Goal: Transaction & Acquisition: Purchase product/service

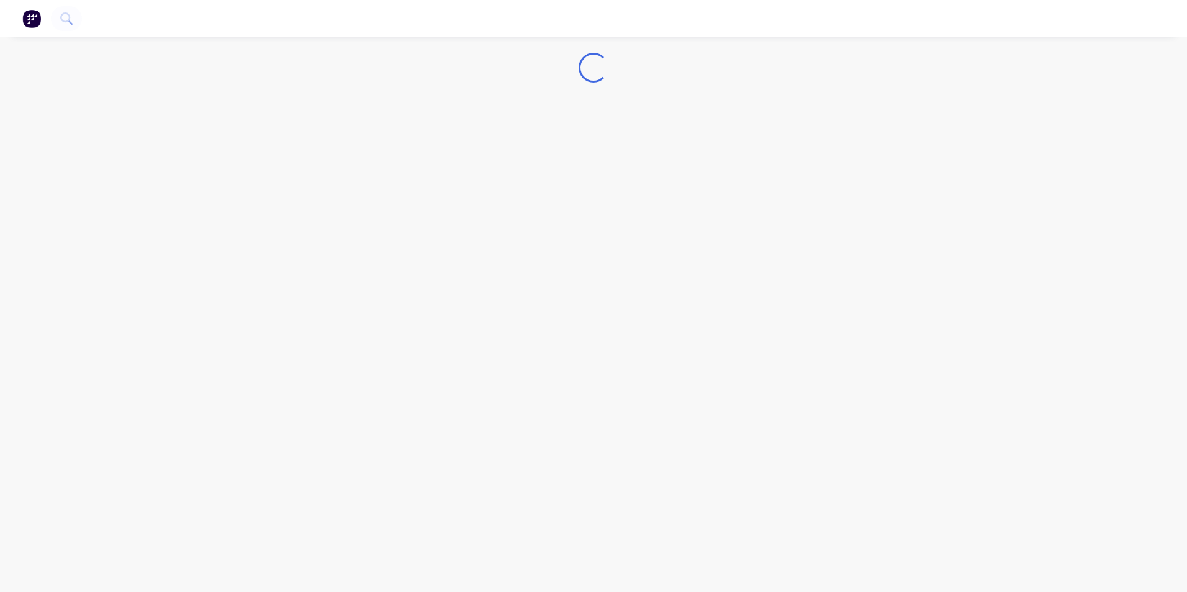
click at [26, 20] on img "button" at bounding box center [31, 18] width 19 height 19
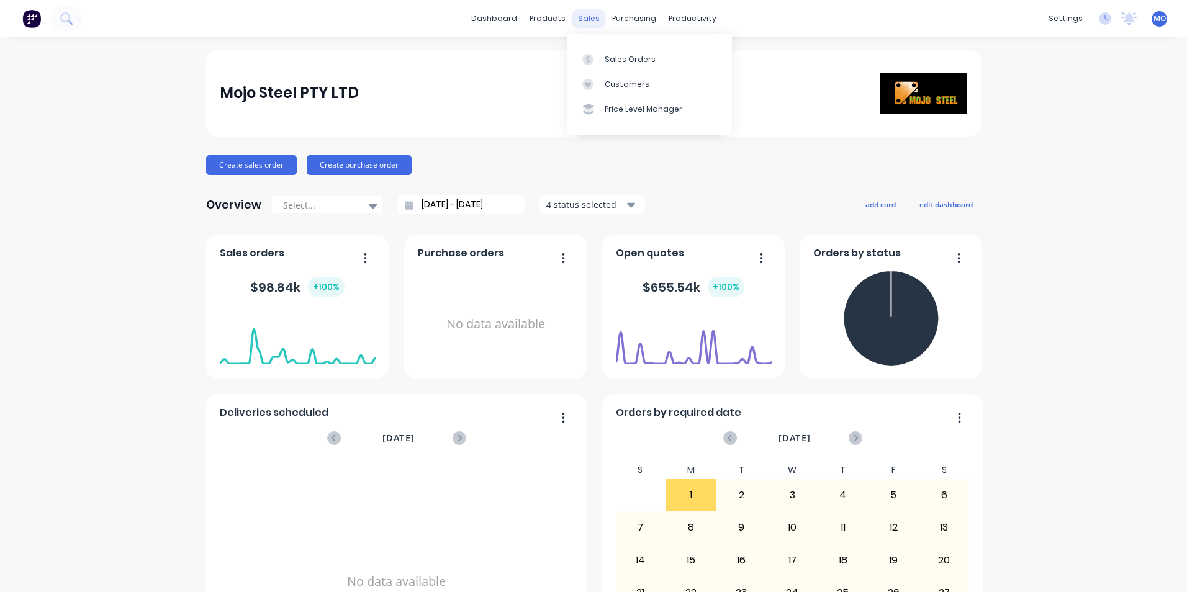
click at [579, 24] on div "sales" at bounding box center [589, 18] width 34 height 19
click at [600, 62] on div at bounding box center [591, 59] width 19 height 11
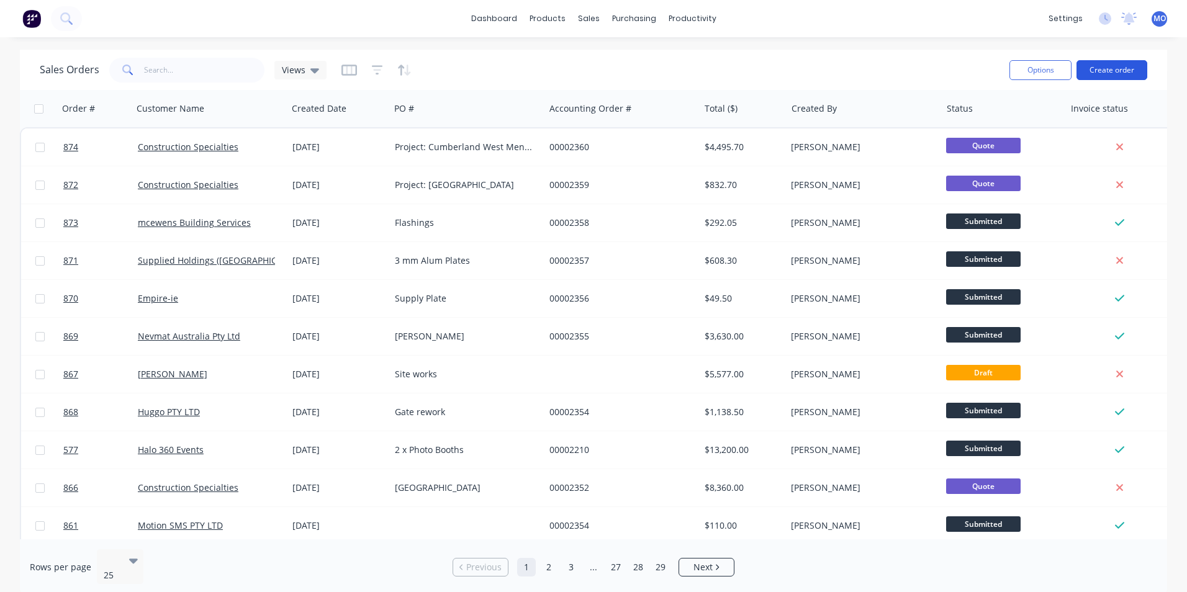
click at [1099, 66] on button "Create order" at bounding box center [1112, 70] width 71 height 20
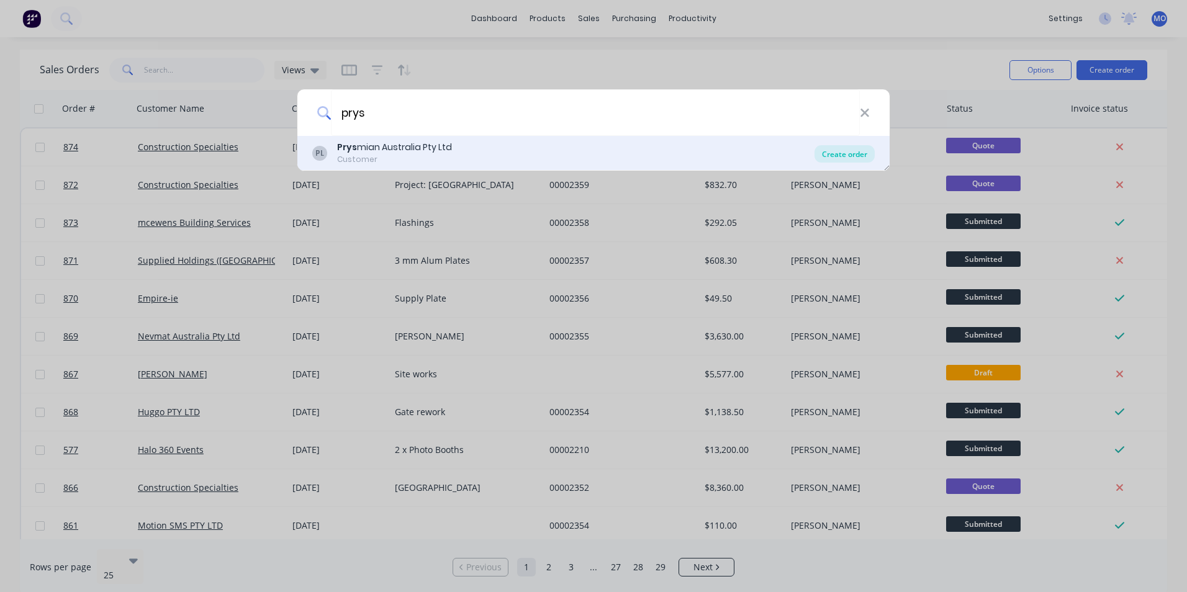
type input "prys"
click at [854, 152] on div "Create order" at bounding box center [845, 153] width 60 height 17
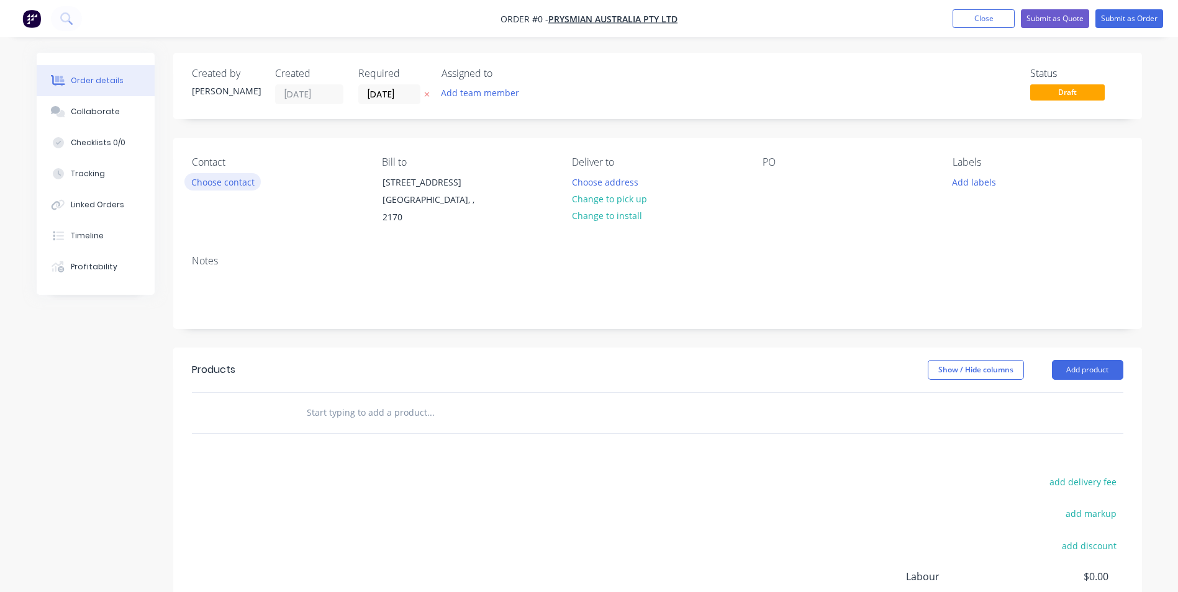
click at [241, 185] on button "Choose contact" at bounding box center [222, 181] width 76 height 17
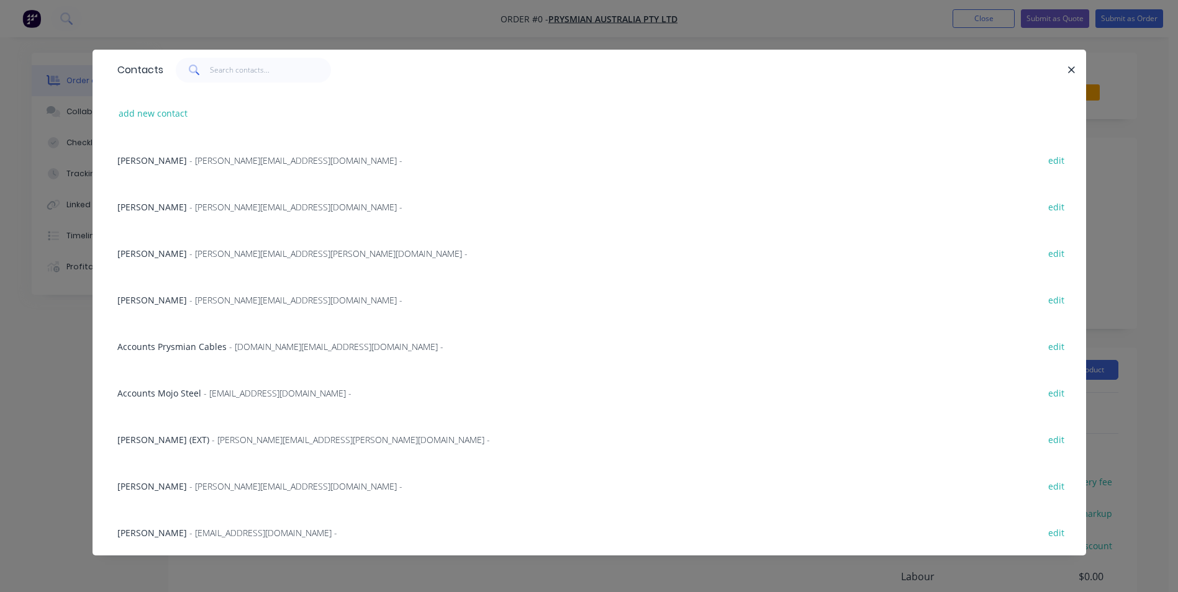
click at [189, 210] on span "- [PERSON_NAME][EMAIL_ADDRESS][DOMAIN_NAME] -" at bounding box center [295, 207] width 213 height 12
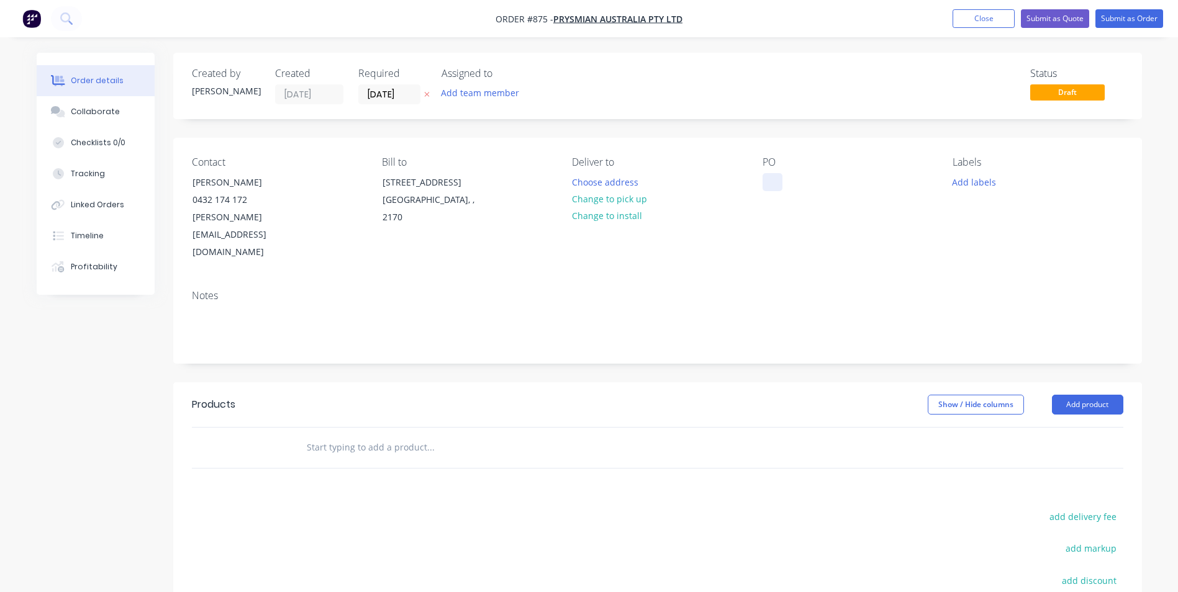
click at [777, 184] on div at bounding box center [772, 182] width 20 height 18
click at [1078, 395] on button "Add product" at bounding box center [1087, 405] width 71 height 20
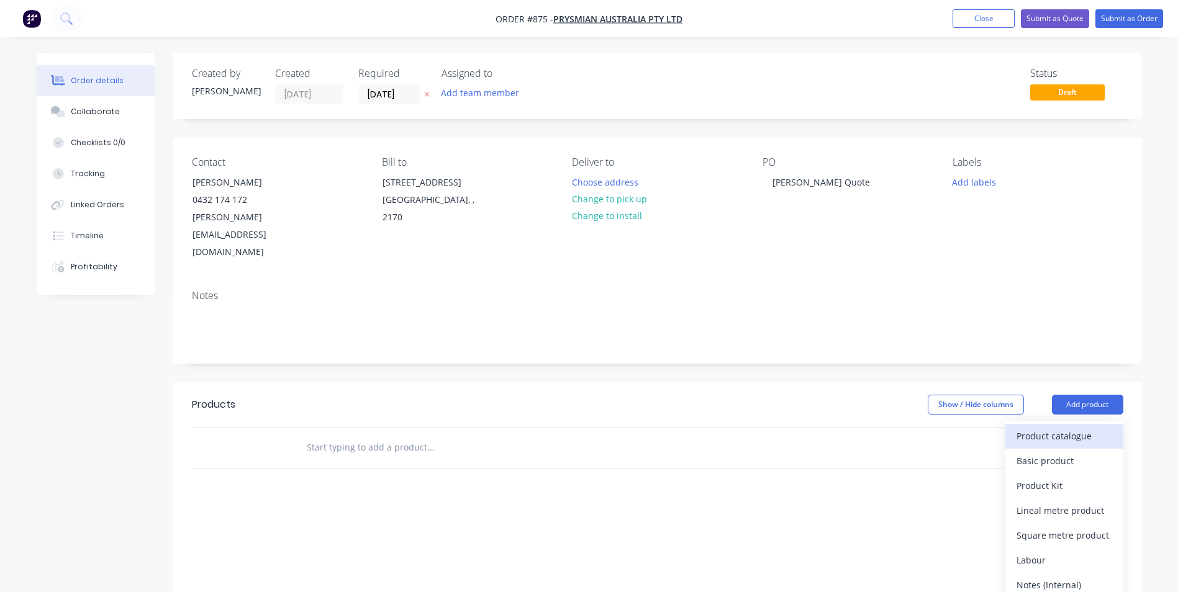
click at [1067, 427] on div "Product catalogue" at bounding box center [1064, 436] width 96 height 18
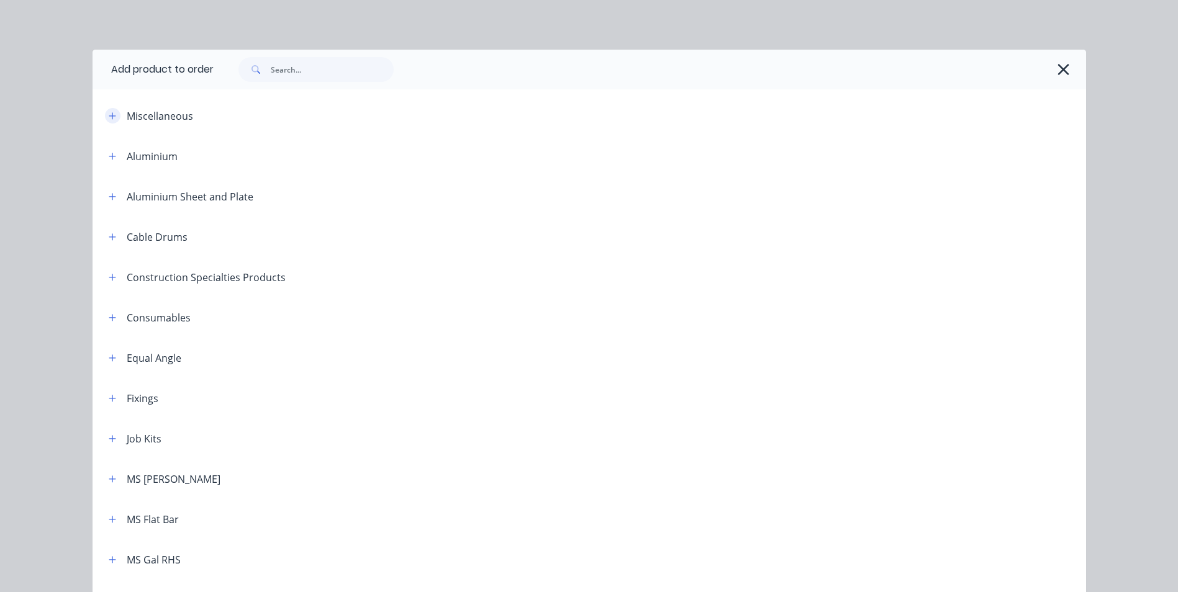
click at [111, 120] on icon "button" at bounding box center [112, 116] width 7 height 9
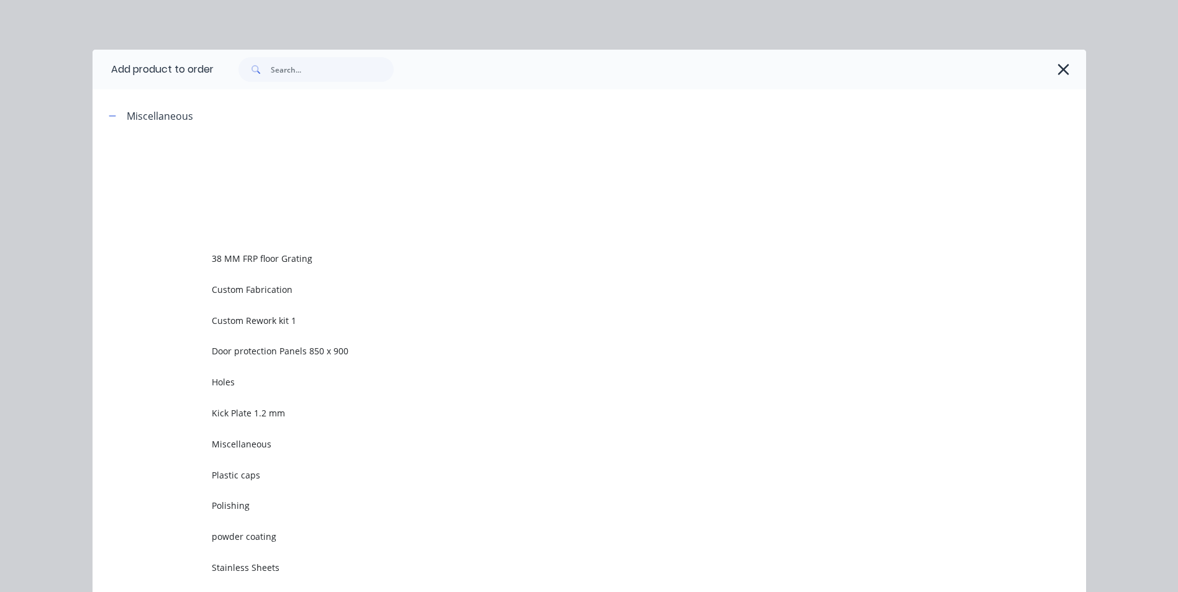
click at [250, 324] on span "Custom Rework kit 1" at bounding box center [561, 320] width 699 height 13
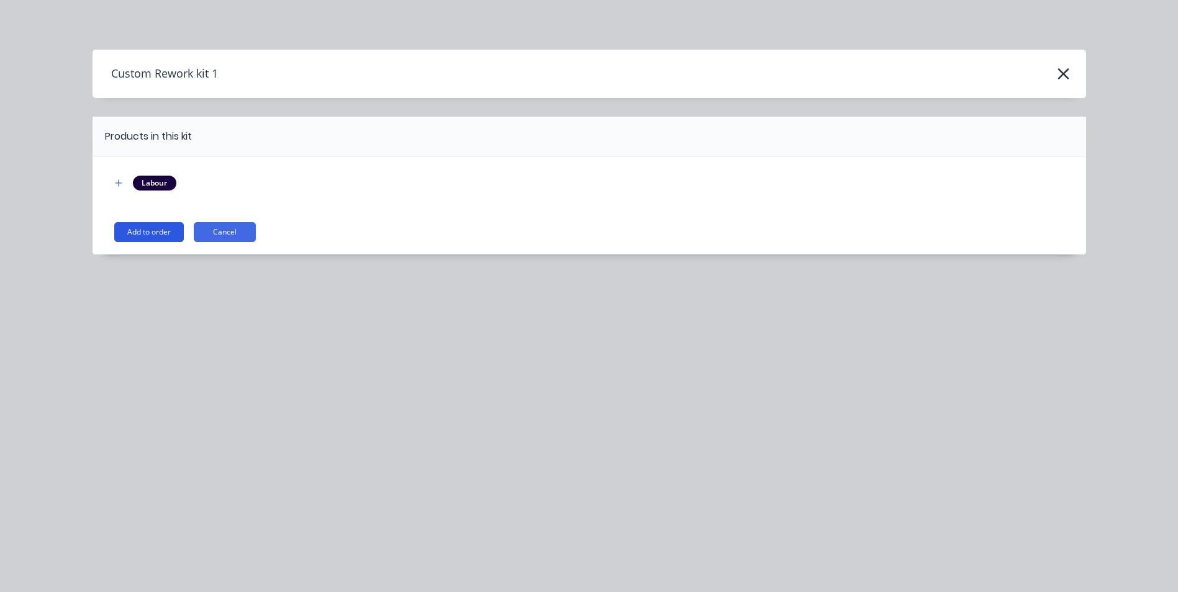
click at [147, 232] on button "Add to order" at bounding box center [149, 232] width 70 height 20
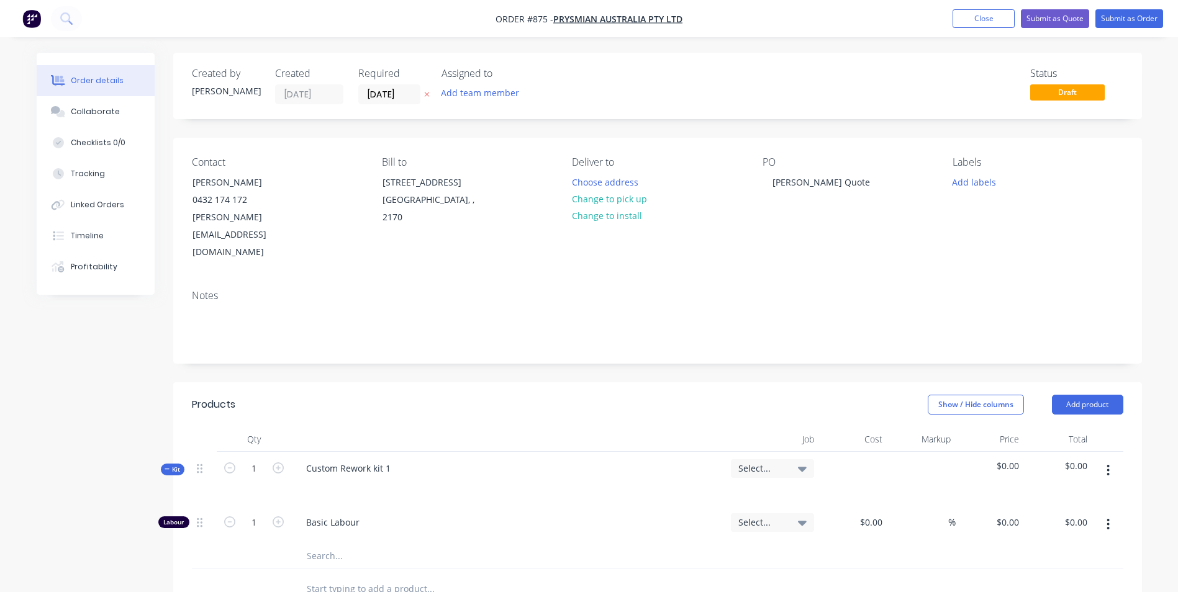
click at [358, 290] on div "Notes" at bounding box center [657, 296] width 931 height 12
drag, startPoint x: 388, startPoint y: 433, endPoint x: 386, endPoint y: 427, distance: 6.5
click at [318, 459] on div "Custom Rework kit 1" at bounding box center [348, 468] width 104 height 18
drag, startPoint x: 393, startPoint y: 436, endPoint x: 300, endPoint y: 440, distance: 92.6
click at [300, 459] on div "1710 OD x 1200 ID x" at bounding box center [347, 468] width 102 height 18
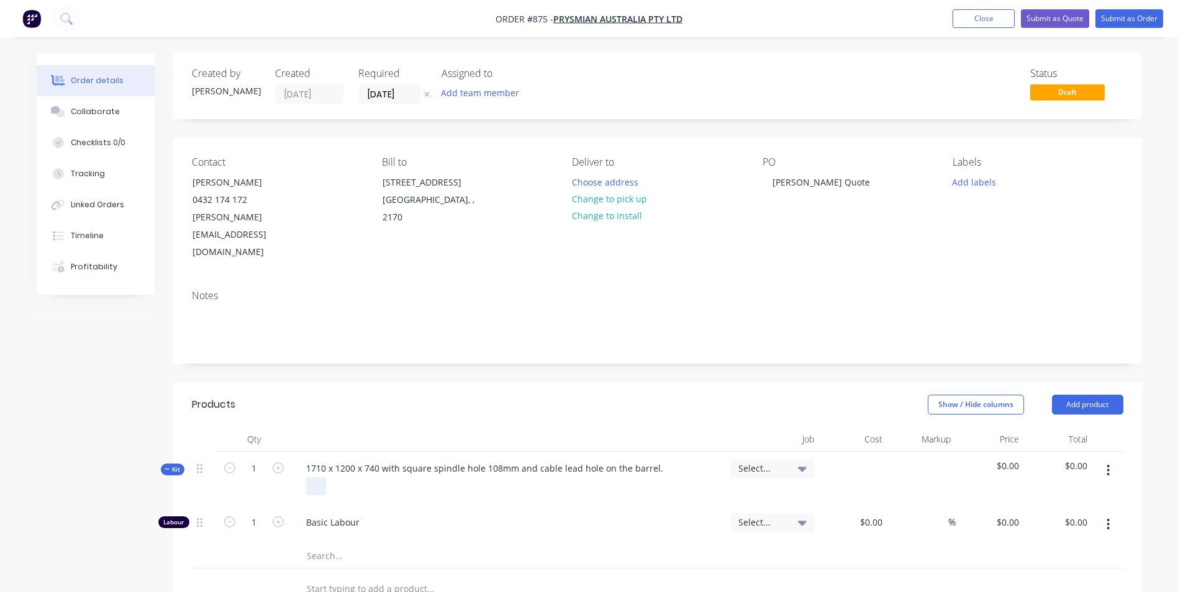
click at [314, 477] on div at bounding box center [316, 486] width 20 height 18
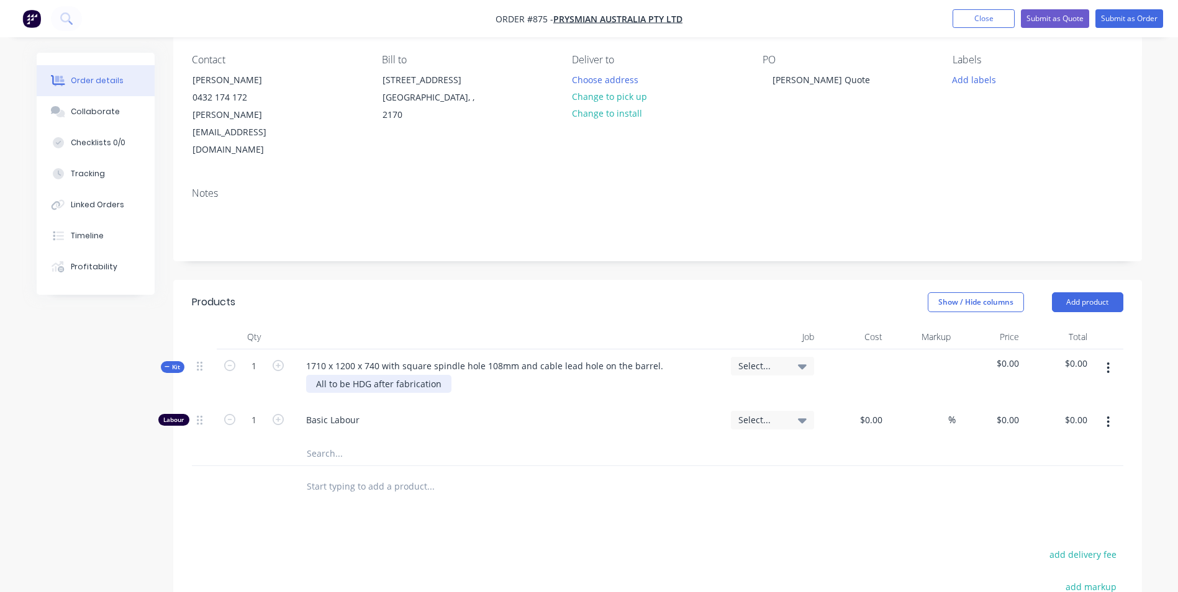
scroll to position [124, 0]
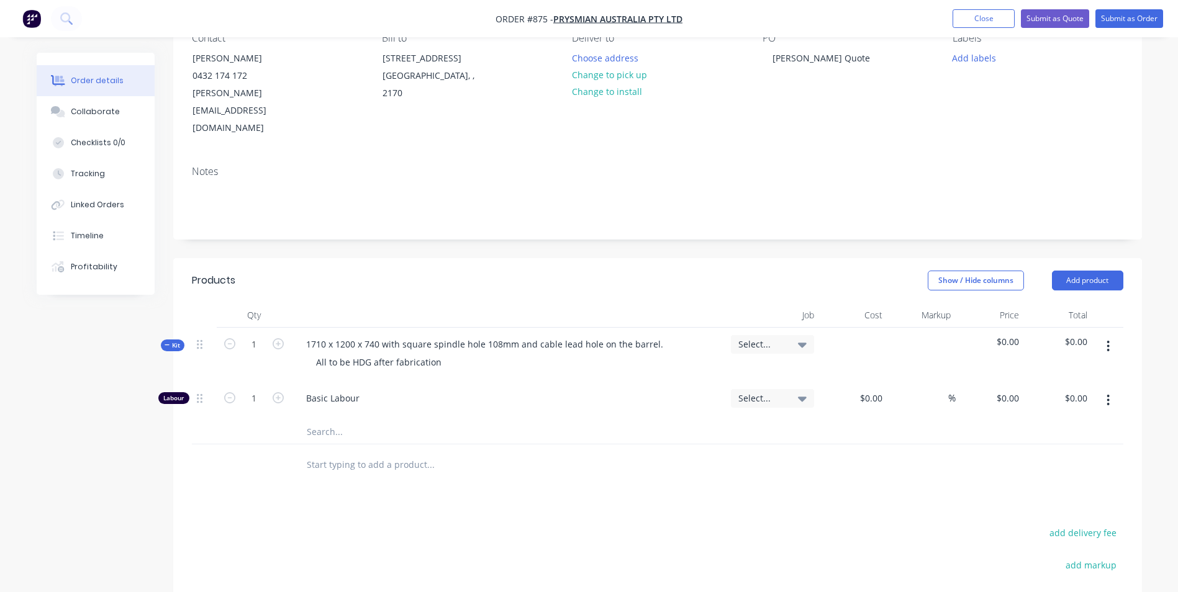
click at [1101, 335] on button "button" at bounding box center [1107, 346] width 29 height 22
click at [1060, 370] on div "Add product to kit" at bounding box center [1064, 379] width 96 height 18
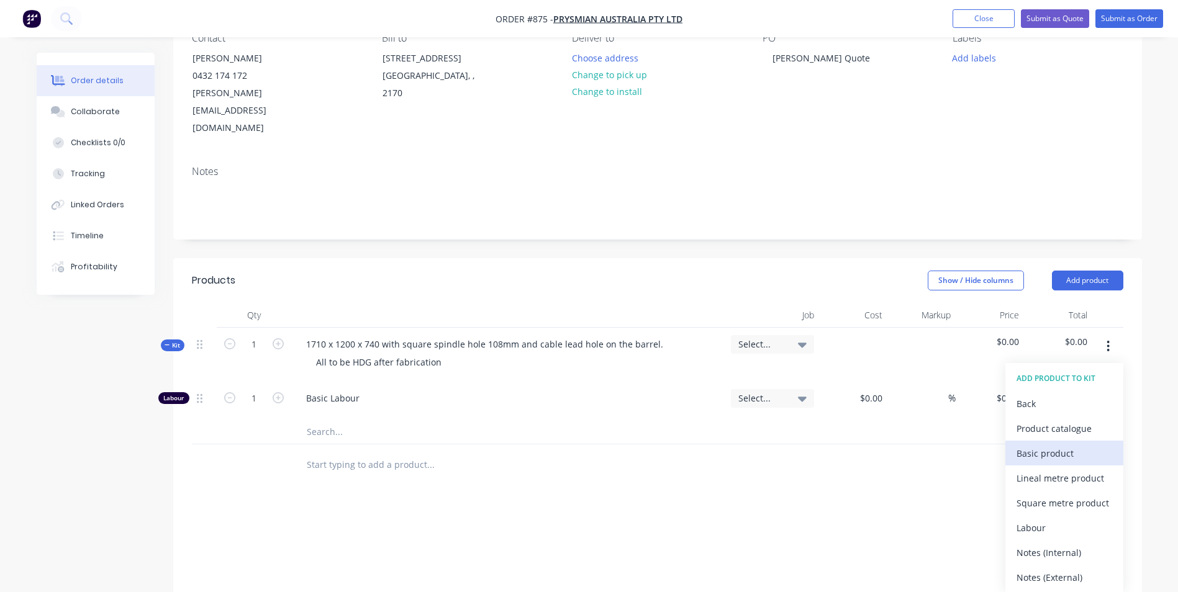
click at [1035, 445] on div "Basic product" at bounding box center [1064, 454] width 96 height 18
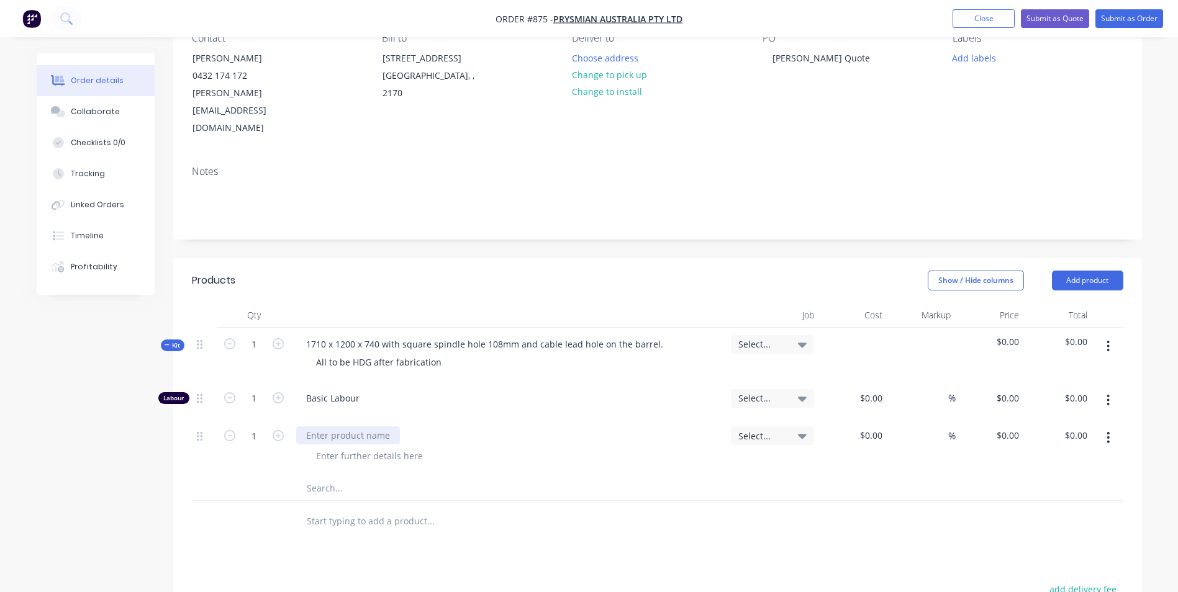
click at [353, 427] on div at bounding box center [348, 436] width 104 height 18
click at [878, 427] on input "$0.00" at bounding box center [873, 436] width 29 height 18
type input "$2,530.00"
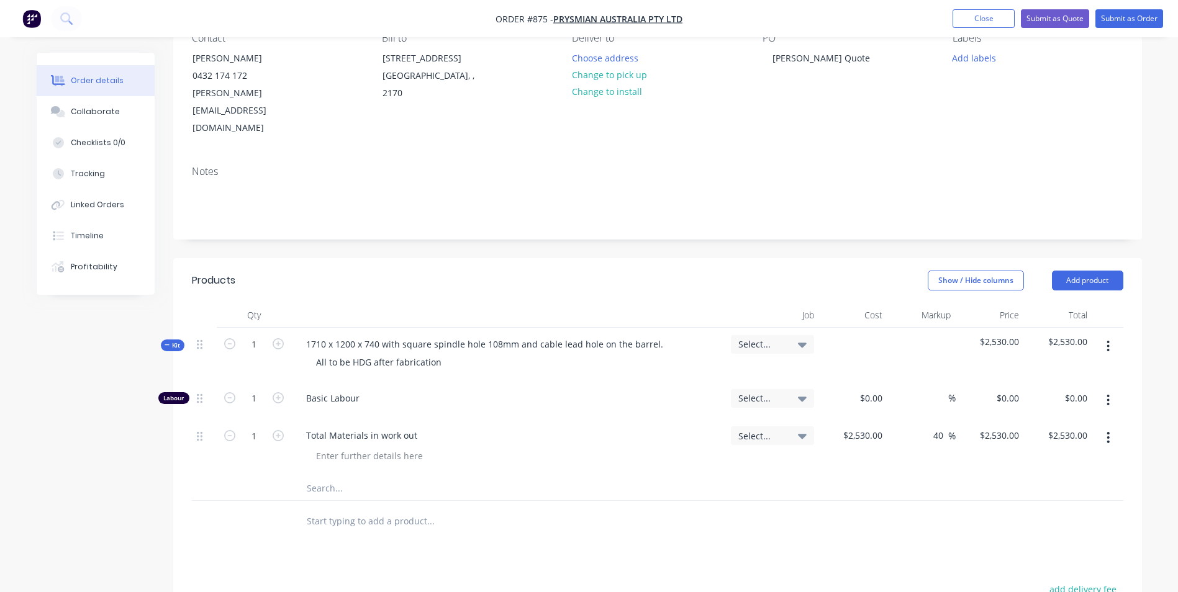
type input "40"
type input "3542"
type input "$3,542.00"
click at [730, 384] on div "Labour 1 Basic Labour Select... $0.00 $0.00 % $0.00 $0.00 $0.00 $0.00 1 Total M…" at bounding box center [657, 429] width 931 height 94
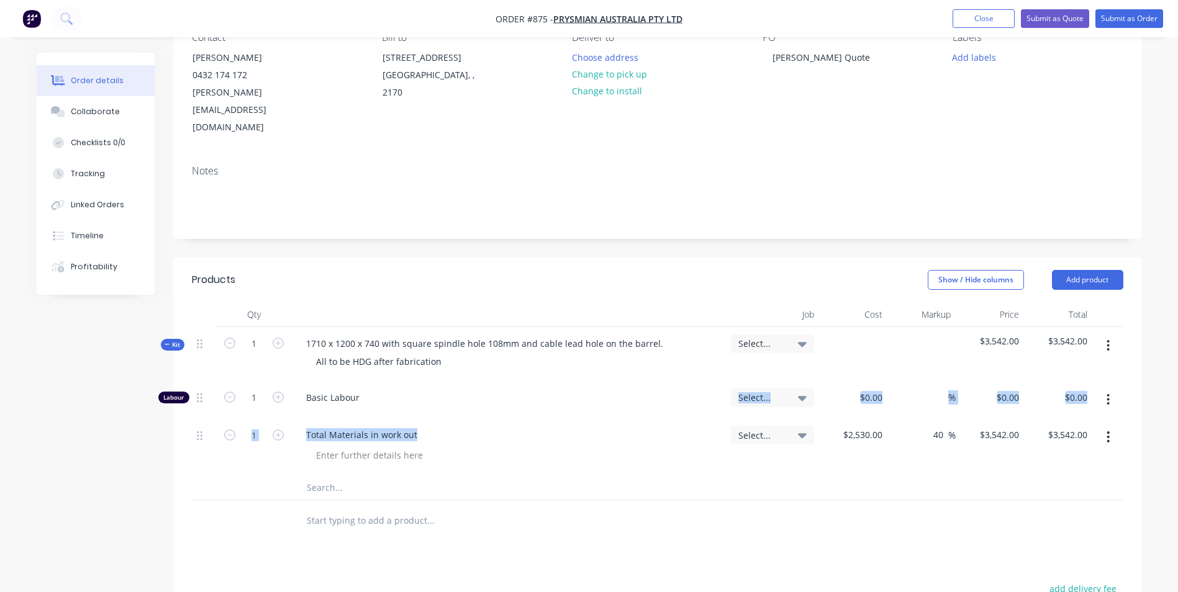
scroll to position [248, 0]
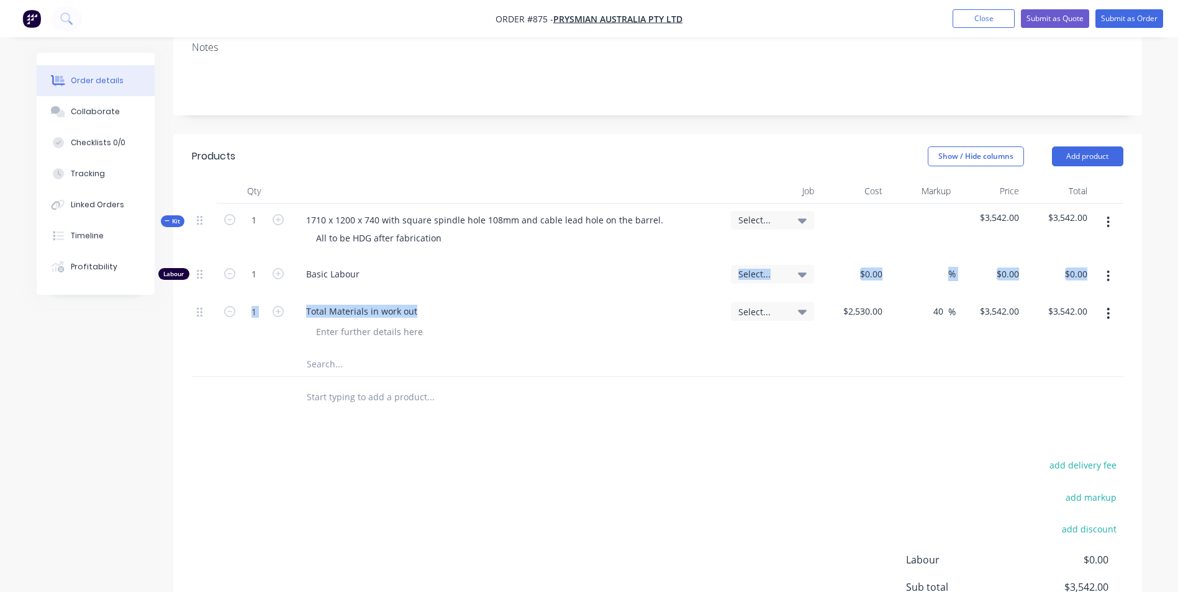
click at [513, 323] on div at bounding box center [513, 332] width 415 height 18
click at [1107, 295] on div at bounding box center [1107, 323] width 31 height 56
click at [1103, 302] on button "button" at bounding box center [1107, 313] width 29 height 22
click at [1021, 362] on div "Duplicate" at bounding box center [1064, 371] width 96 height 18
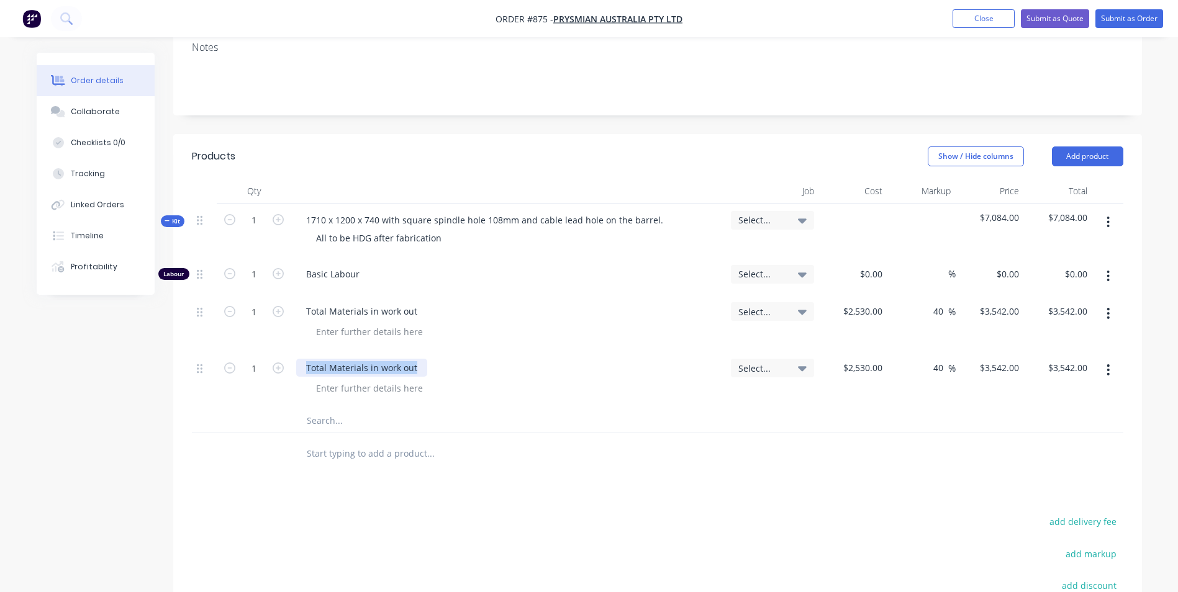
drag, startPoint x: 415, startPoint y: 324, endPoint x: 328, endPoint y: 328, distance: 86.4
click at [286, 351] on div "1 Total Materials in work out Select... $2,530.00 $2,530.00 40 40 % $3,542.00 $…" at bounding box center [657, 379] width 931 height 56
click at [257, 284] on input "1" at bounding box center [254, 274] width 32 height 19
type input "703"
type input "$2,490,026.00"
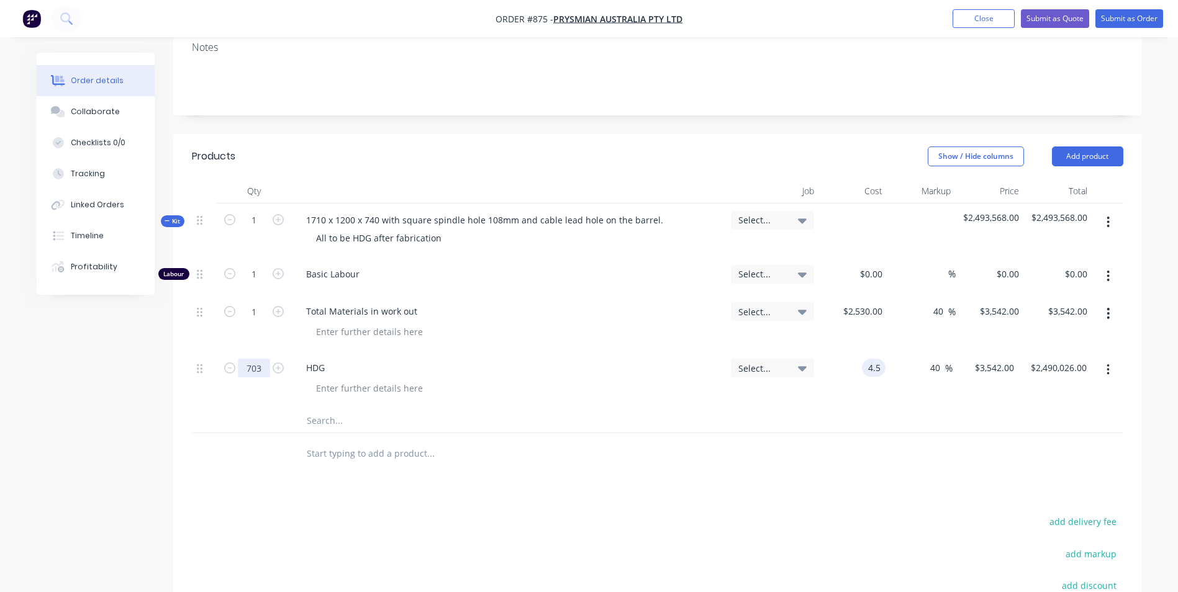
type input "$4.50"
type input "$6.30"
type input "$4,428.90"
click at [266, 284] on input "703" at bounding box center [254, 274] width 32 height 19
type input "1"
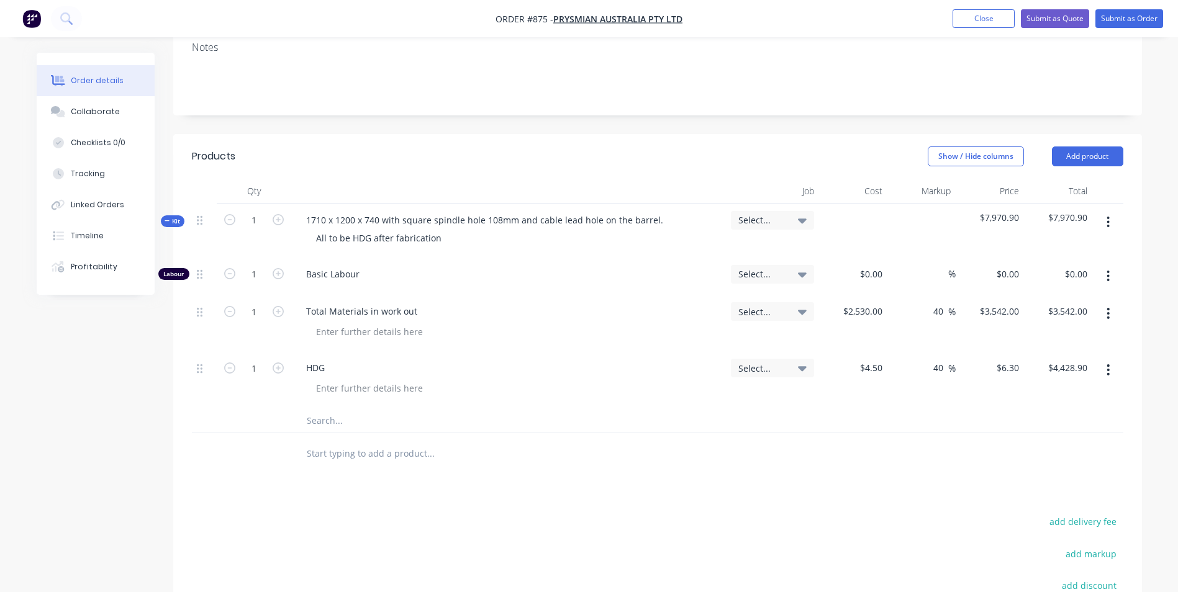
type input "$6.30"
type input "$4.95"
type input "$6.93"
click at [254, 284] on input "1" at bounding box center [254, 274] width 32 height 19
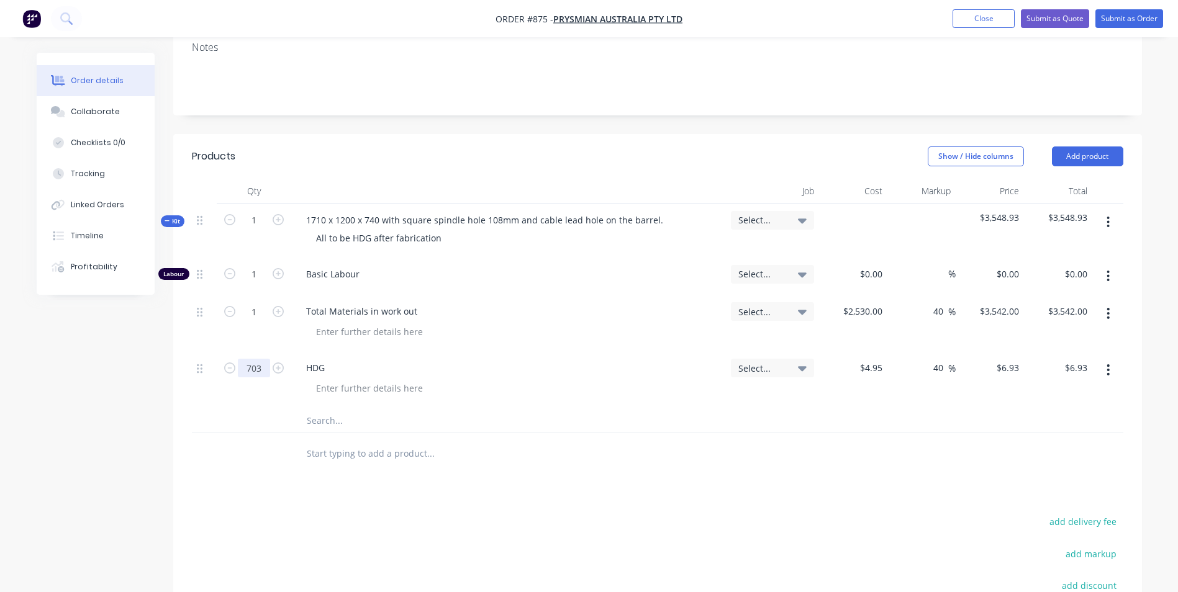
type input "703"
type input "$4,871.79"
click at [938, 359] on input "40" at bounding box center [940, 368] width 16 height 18
drag, startPoint x: 941, startPoint y: 334, endPoint x: 929, endPoint y: 334, distance: 11.8
click at [929, 359] on div "40 40 %" at bounding box center [941, 368] width 29 height 18
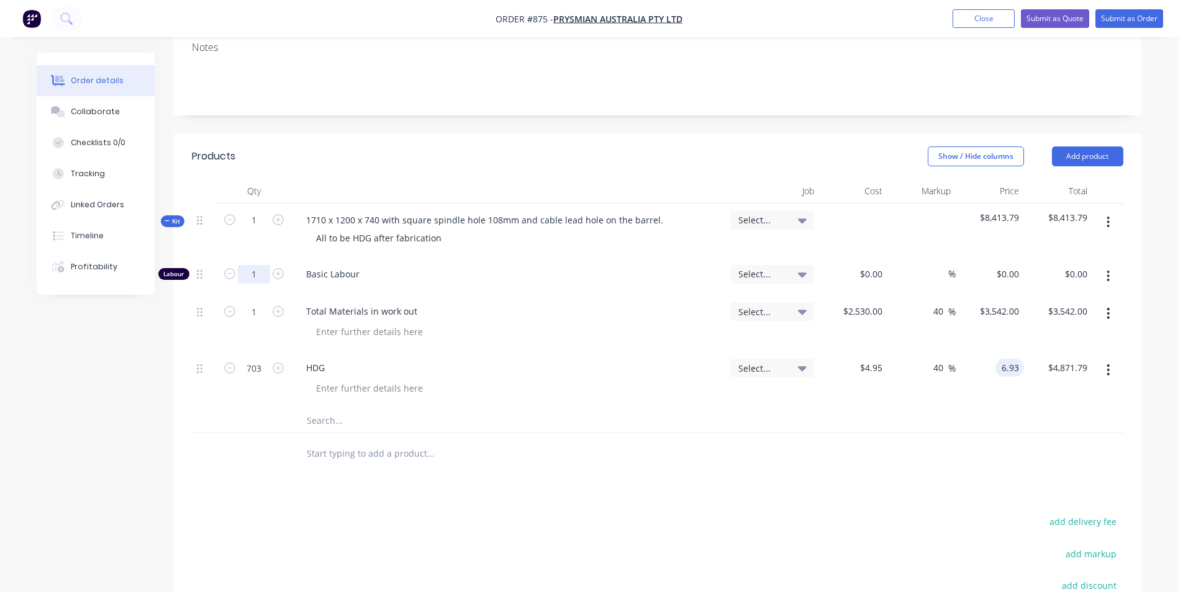
type input "$6.93"
click at [261, 265] on input "1" at bounding box center [254, 274] width 32 height 19
type input "16"
type input "$50.00"
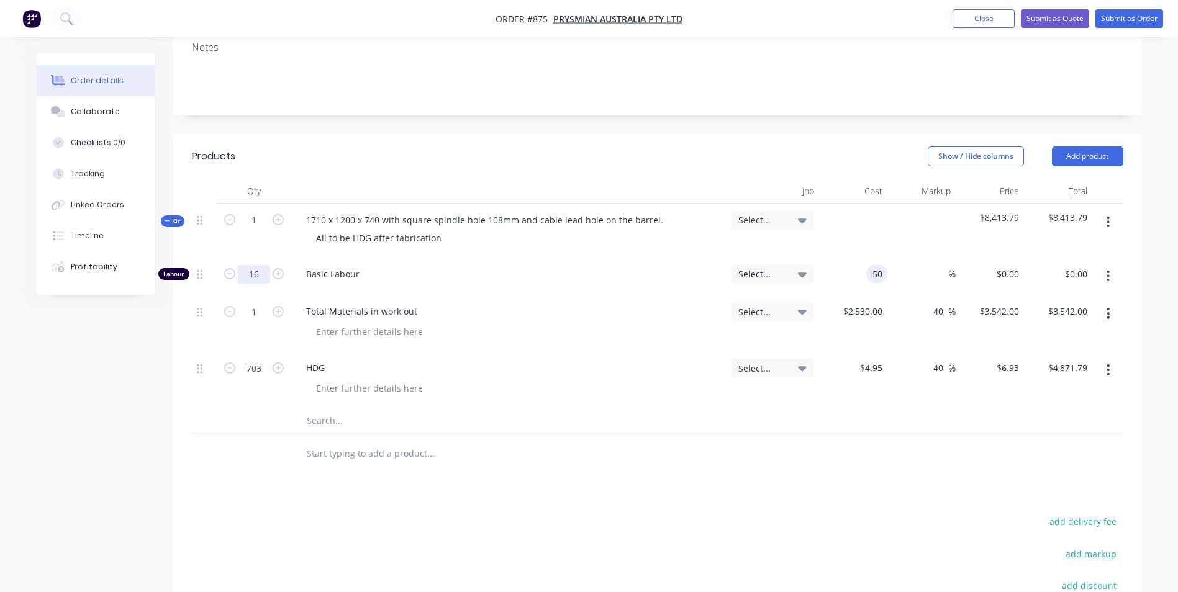
type input "$800.00"
type input "140"
type input "180"
type input "$140.00"
type input "2240.00"
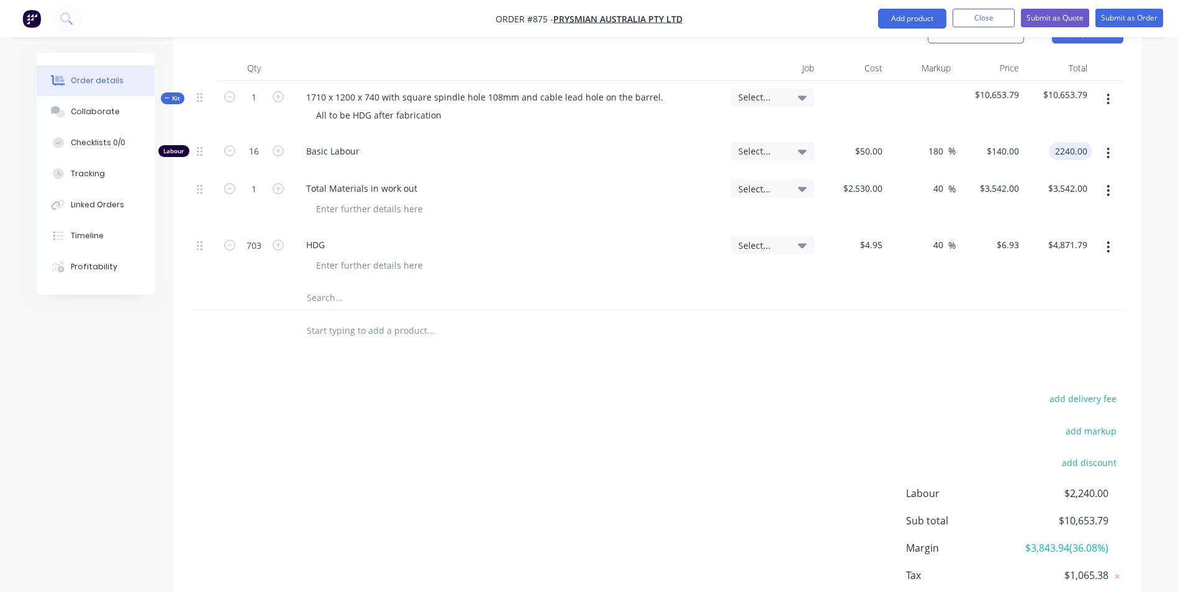
scroll to position [350, 0]
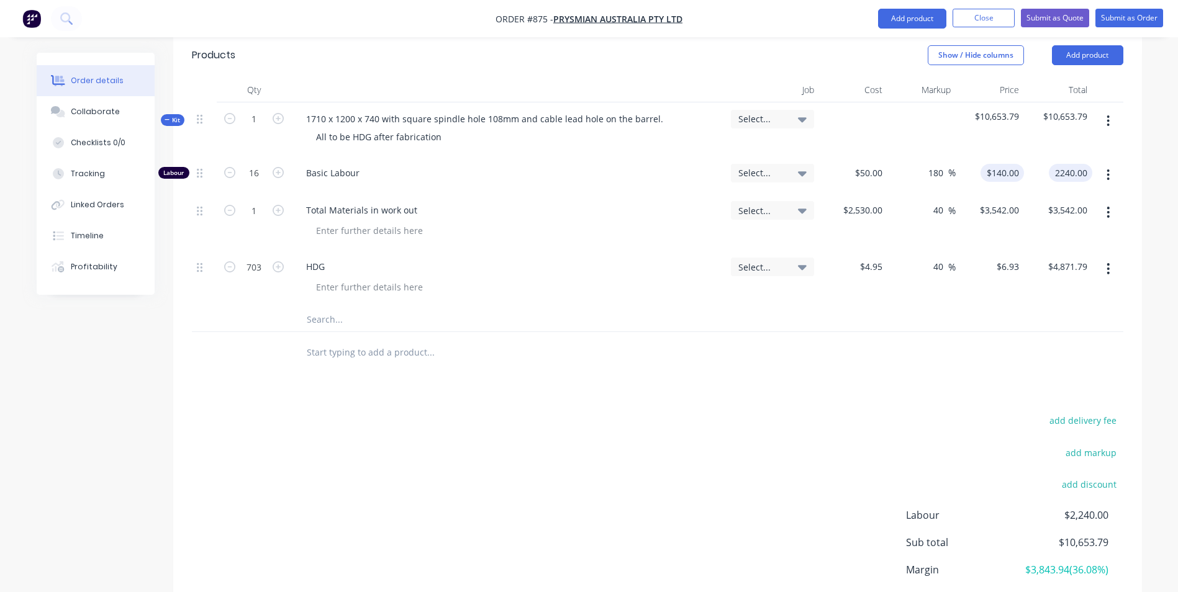
type input "140"
type input "$2,240.00"
click at [1016, 164] on input "140" at bounding box center [1013, 173] width 21 height 18
type input "150"
type input "200"
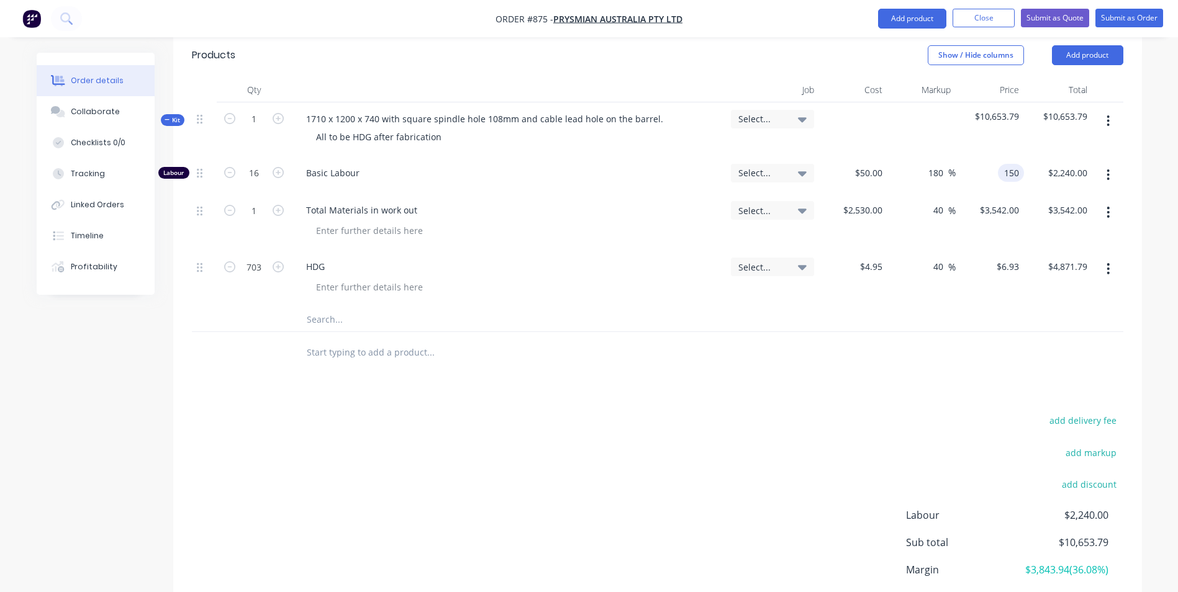
type input "$150.00"
type input "2400.00"
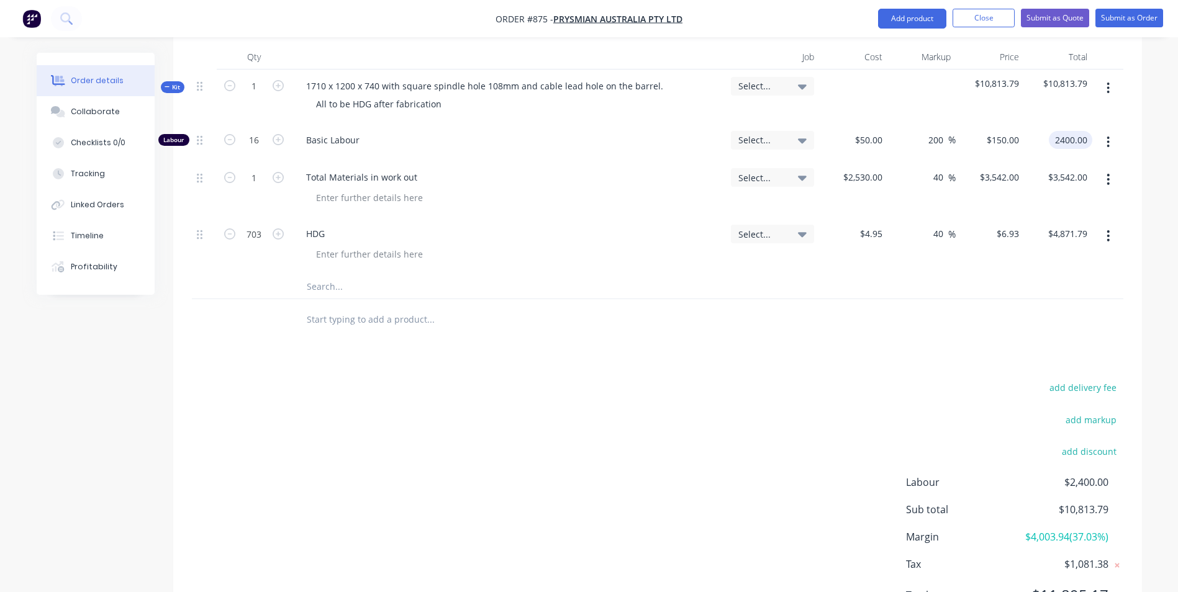
scroll to position [412, 0]
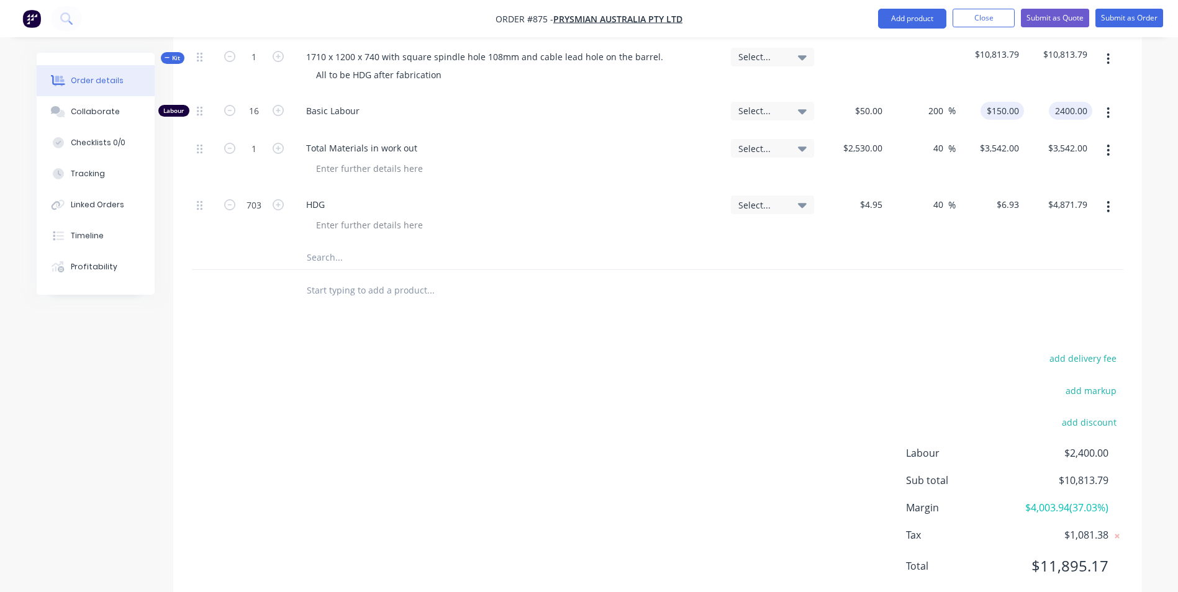
type input "150"
type input "$2,400.00"
click at [1003, 102] on div "150 150" at bounding box center [1013, 111] width 21 height 18
type input "140"
type input "180"
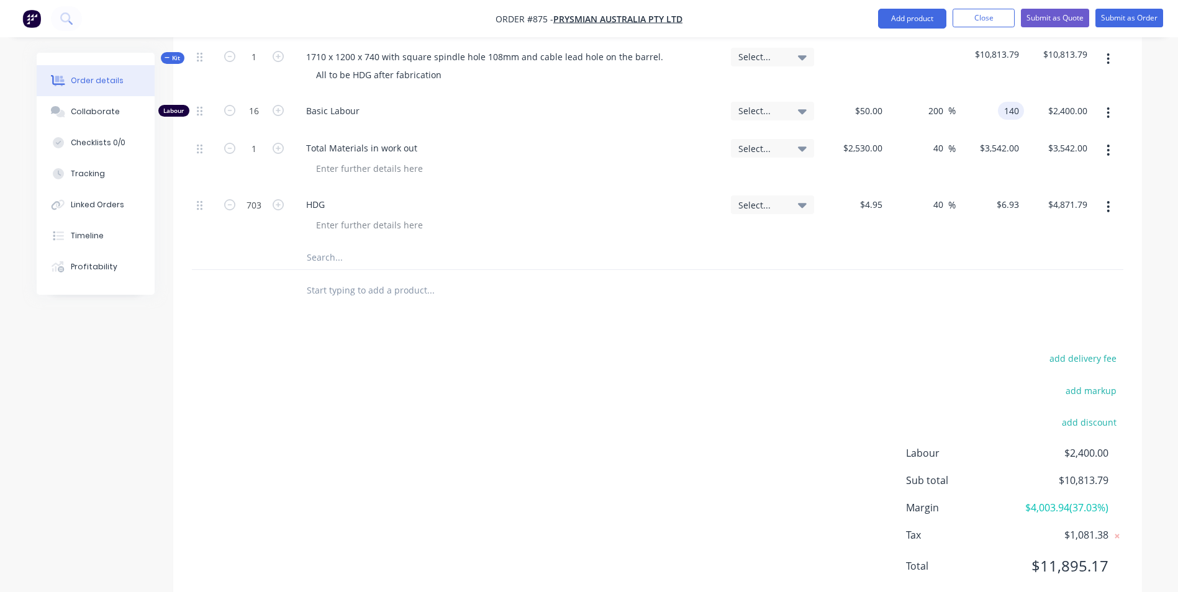
type input "$140.00"
type input "2240.00"
type input "140"
type input "$2,240.00"
click at [1003, 102] on div "140 140" at bounding box center [1013, 111] width 21 height 18
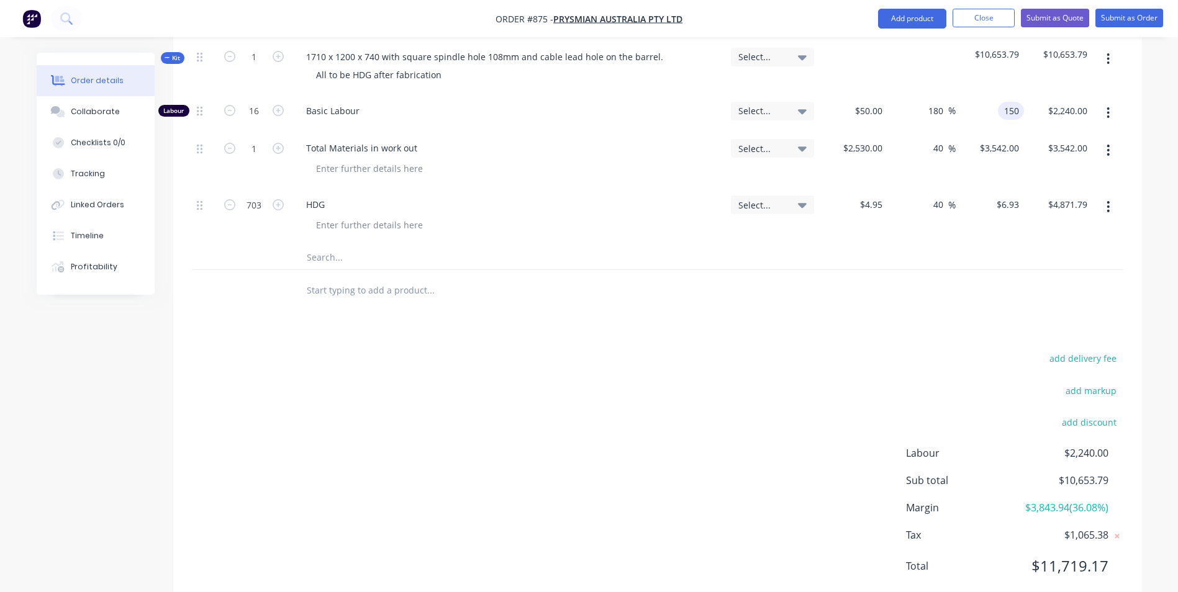
type input "150"
type input "200"
type input "$150.00"
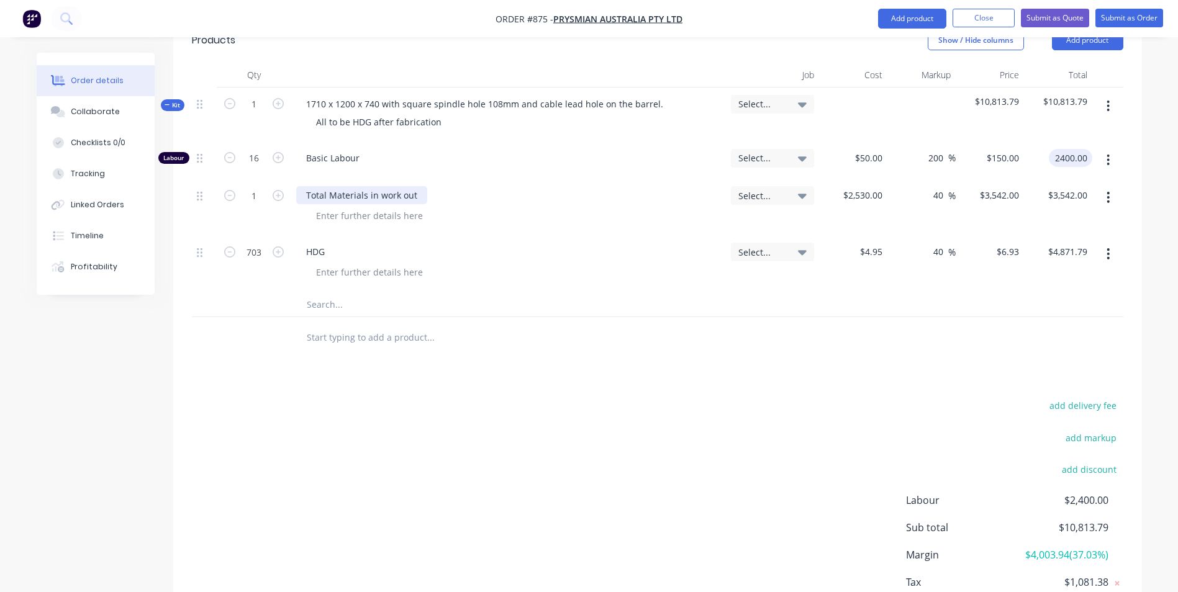
scroll to position [343, 0]
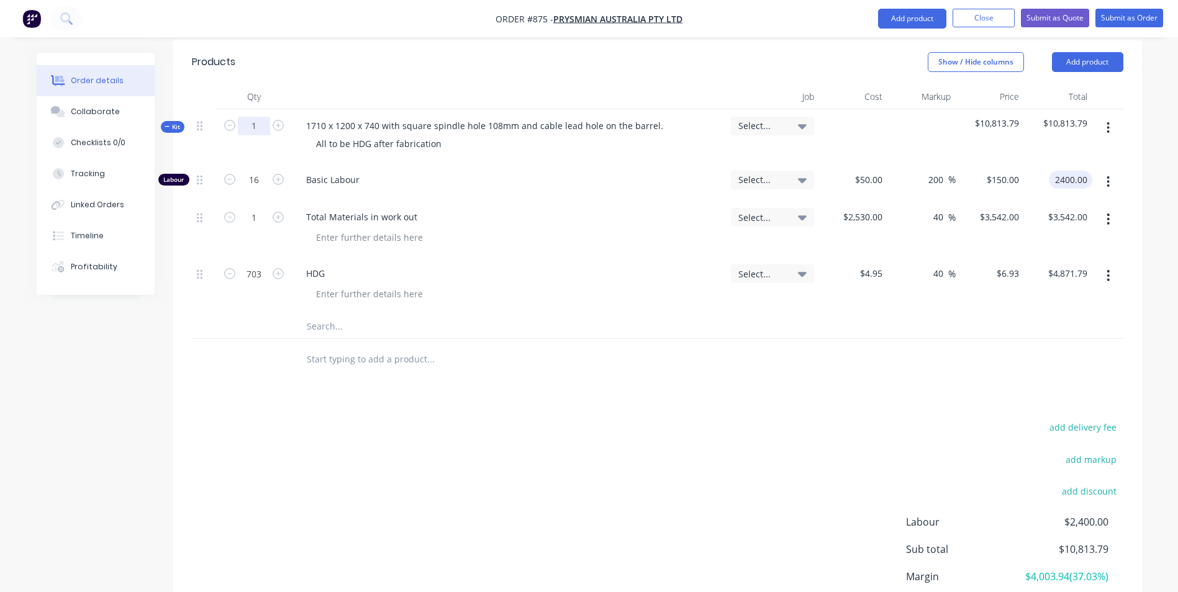
type input "$2,400.00"
click at [246, 117] on input "1" at bounding box center [254, 126] width 32 height 19
type input "5"
type input "80"
type input "$12,000.00"
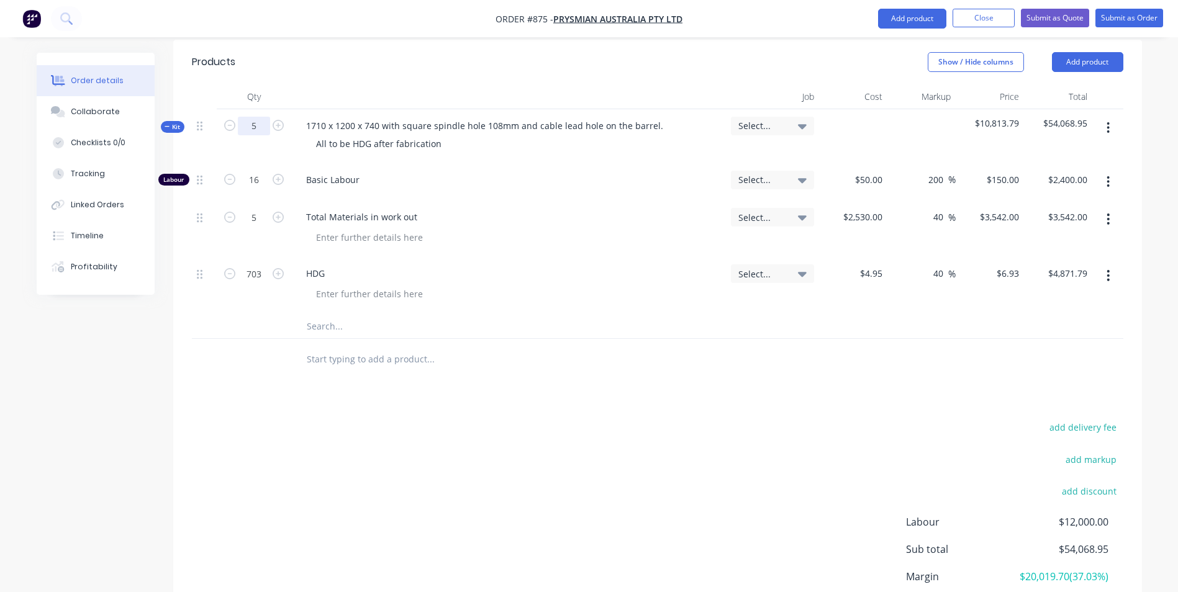
type input "5"
type input "$17,710.00"
type input "3515"
type input "$24,358.95"
click at [1109, 121] on icon "button" at bounding box center [1107, 128] width 3 height 14
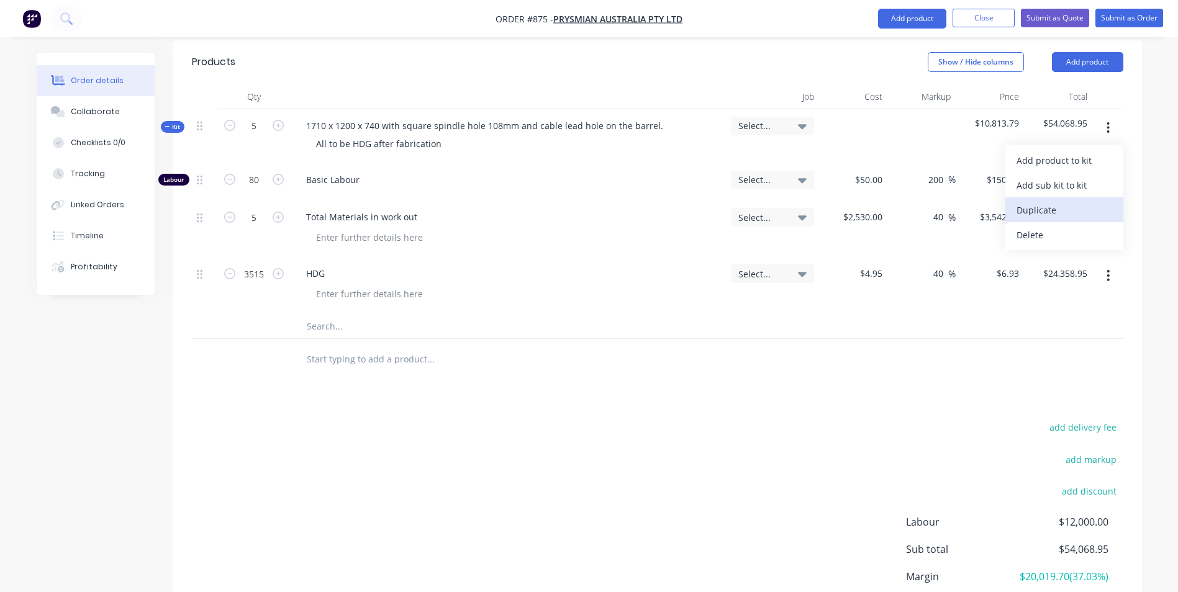
click at [1039, 201] on div "Duplicate" at bounding box center [1064, 210] width 96 height 18
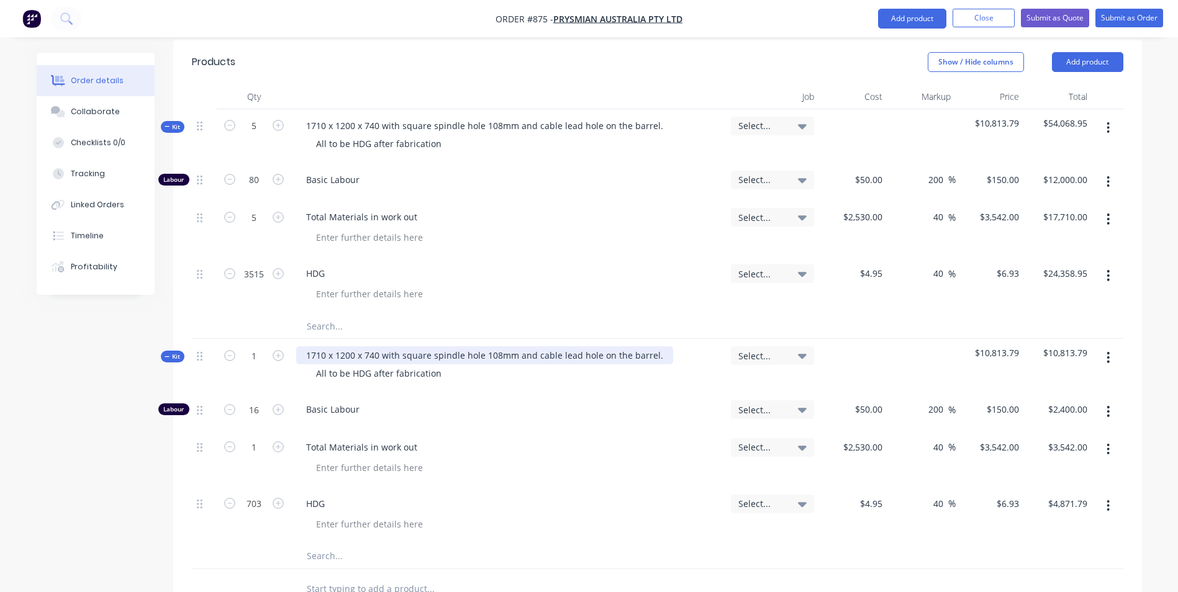
click at [346, 346] on div "1710 x 1200 x 740 with square spindle hole 108mm and cable lead hole on the bar…" at bounding box center [484, 355] width 377 height 18
drag, startPoint x: 324, startPoint y: 322, endPoint x: 298, endPoint y: 322, distance: 26.1
click at [298, 346] on div "1710 x 1000 x 740 with square spindle hole 108mm and cable lead hole on the bar…" at bounding box center [484, 355] width 377 height 18
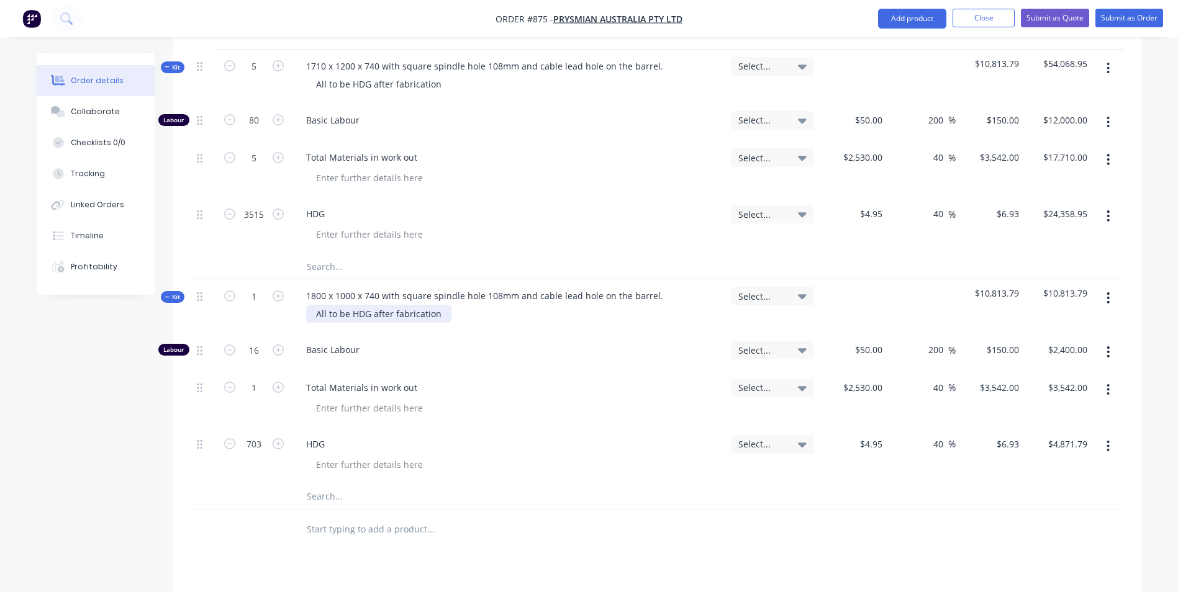
scroll to position [467, 0]
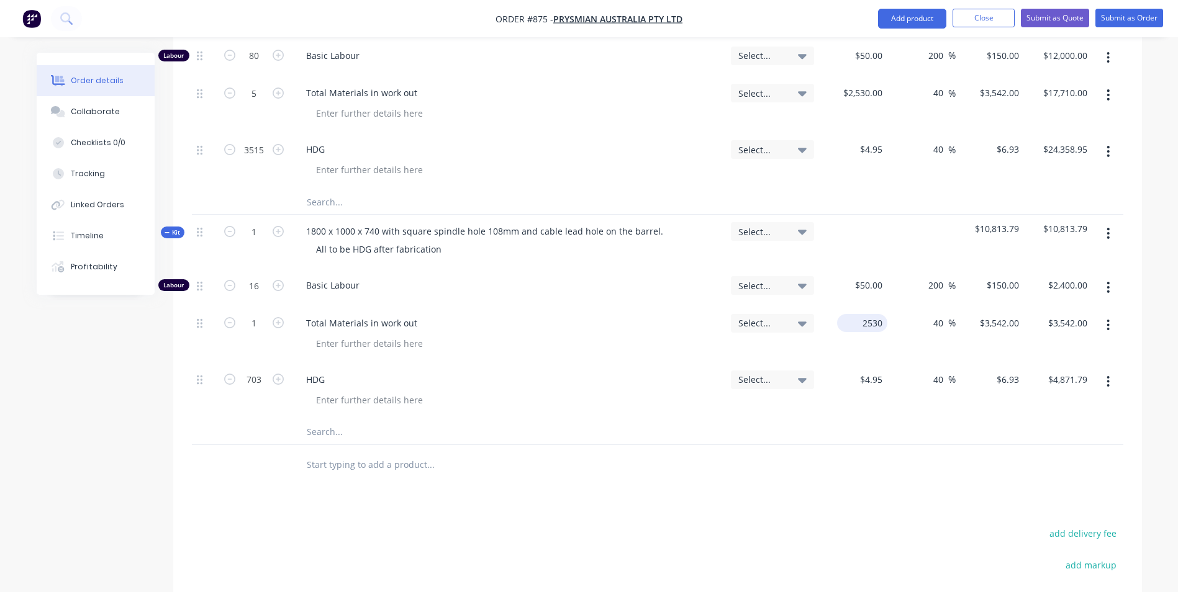
click at [858, 314] on div "2530 $2,530.00" at bounding box center [862, 323] width 50 height 18
type input "$2,357.00"
type input "$3,299.80"
click at [251, 65] on input "703" at bounding box center [254, 56] width 32 height 19
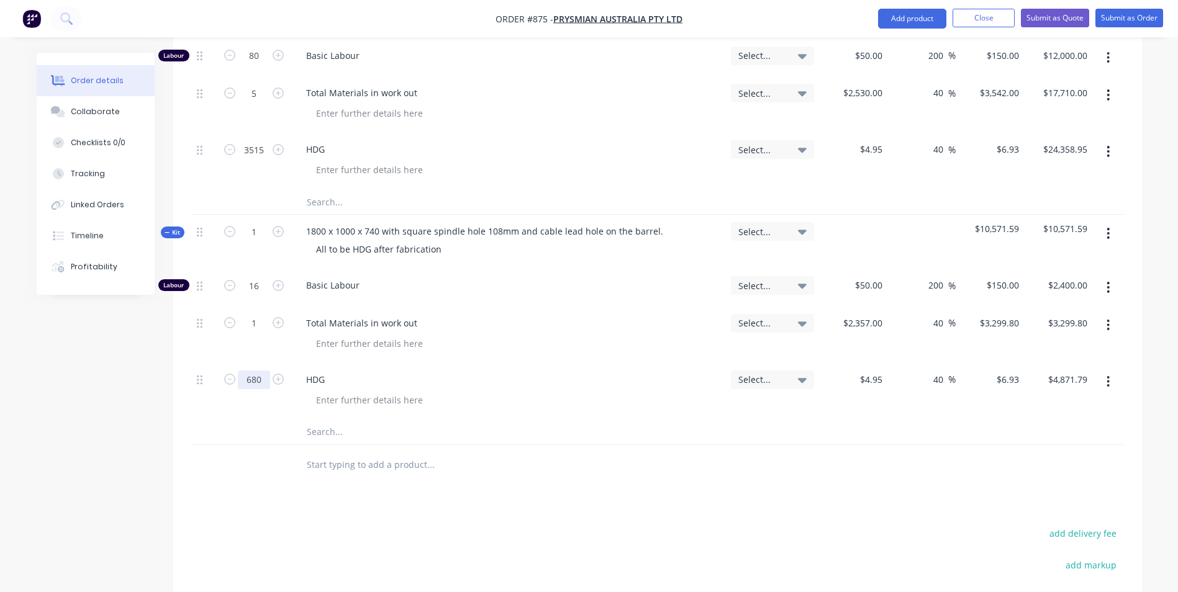
type input "680"
type input "$4,712.40"
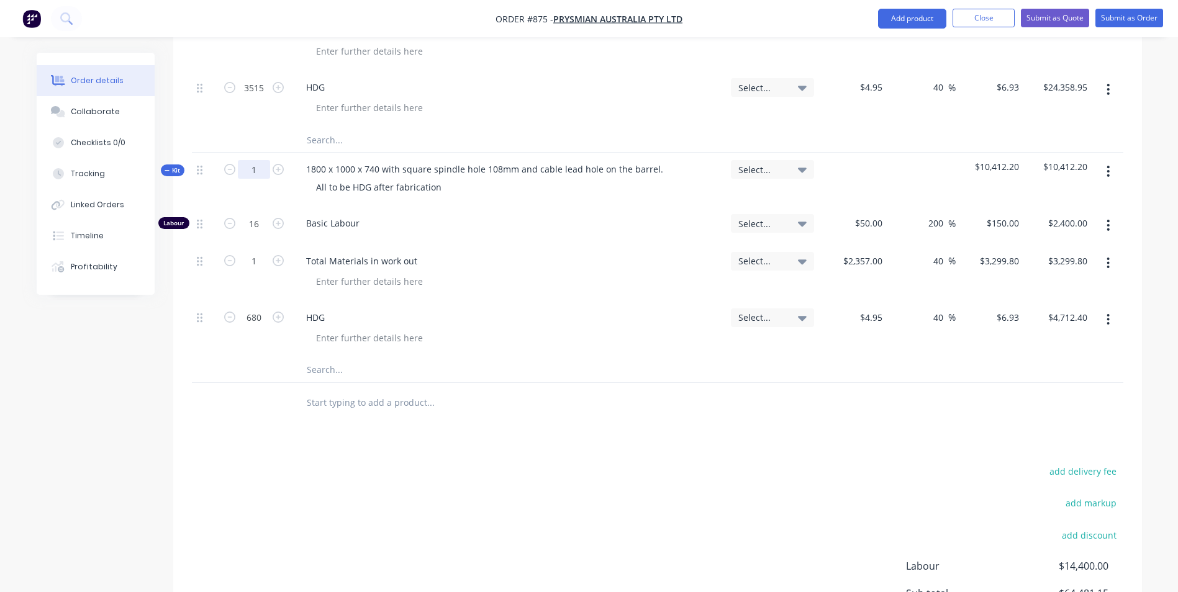
type input "5"
type input "80"
type input "$12,000.00"
type input "5"
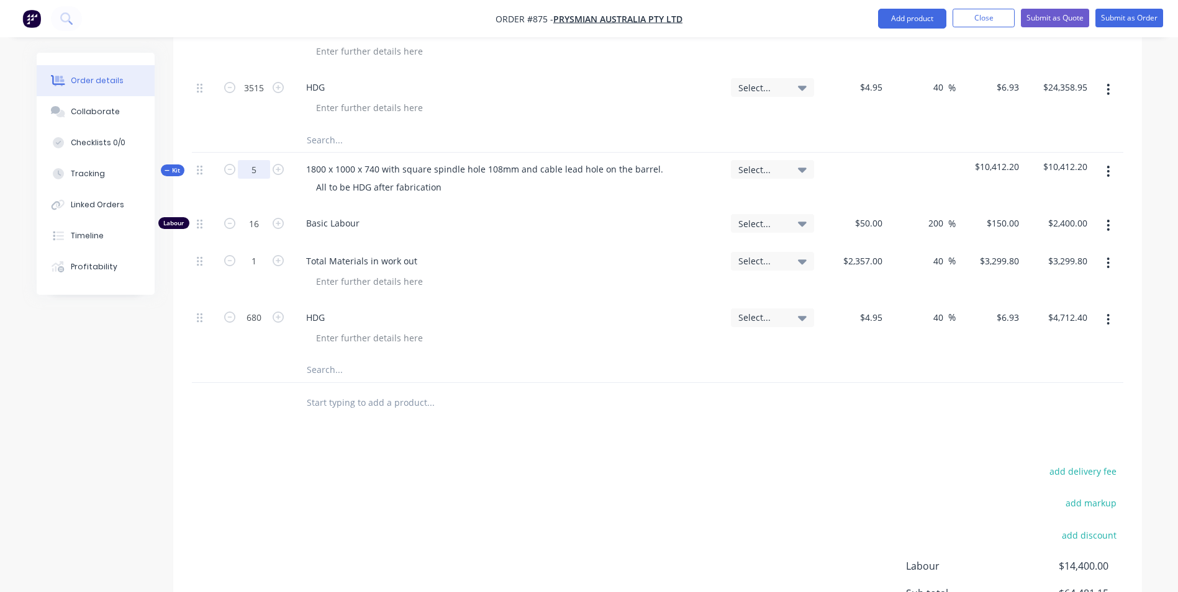
type input "$16,499.00"
type input "3400"
type input "$23,562.00"
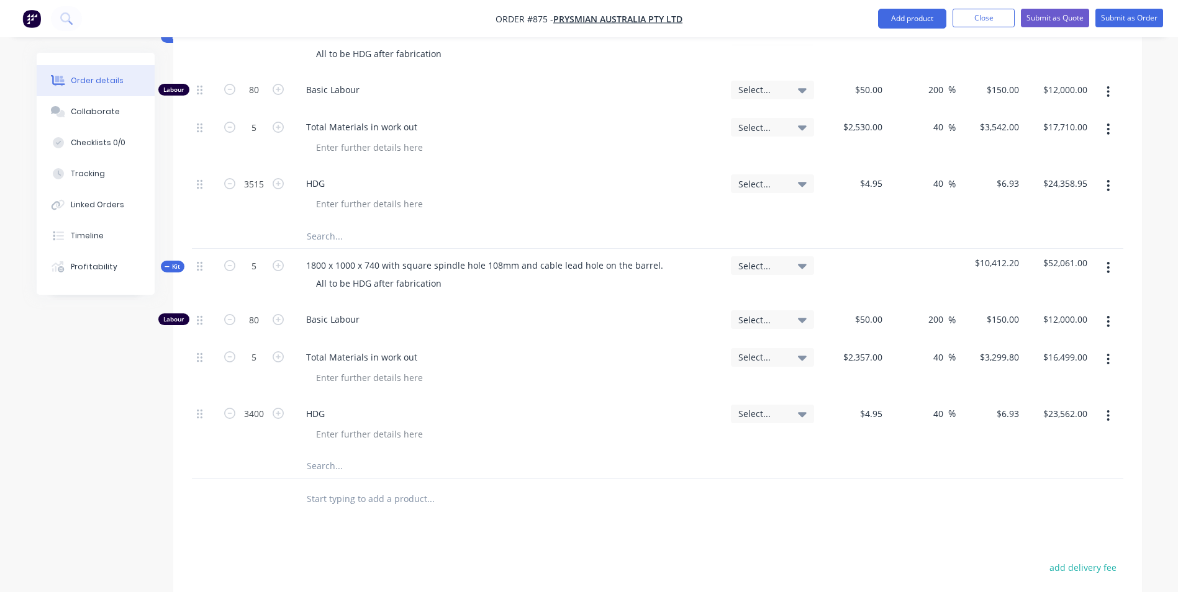
scroll to position [456, 0]
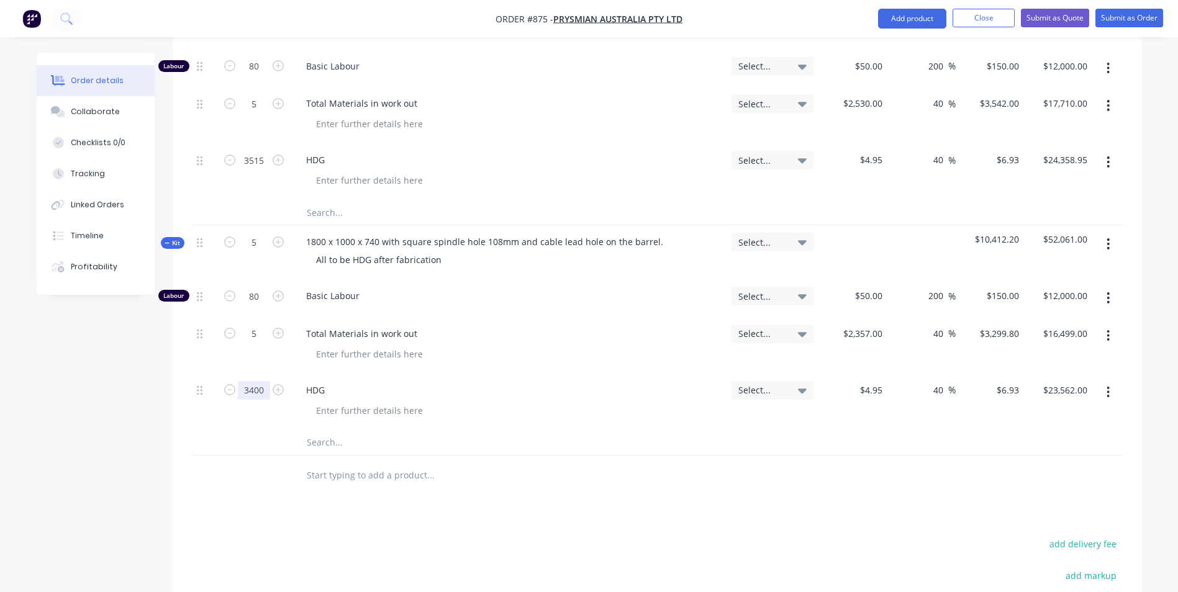
click at [254, 76] on input "3400" at bounding box center [254, 66] width 32 height 19
type input "2500"
type input "$17,325.00"
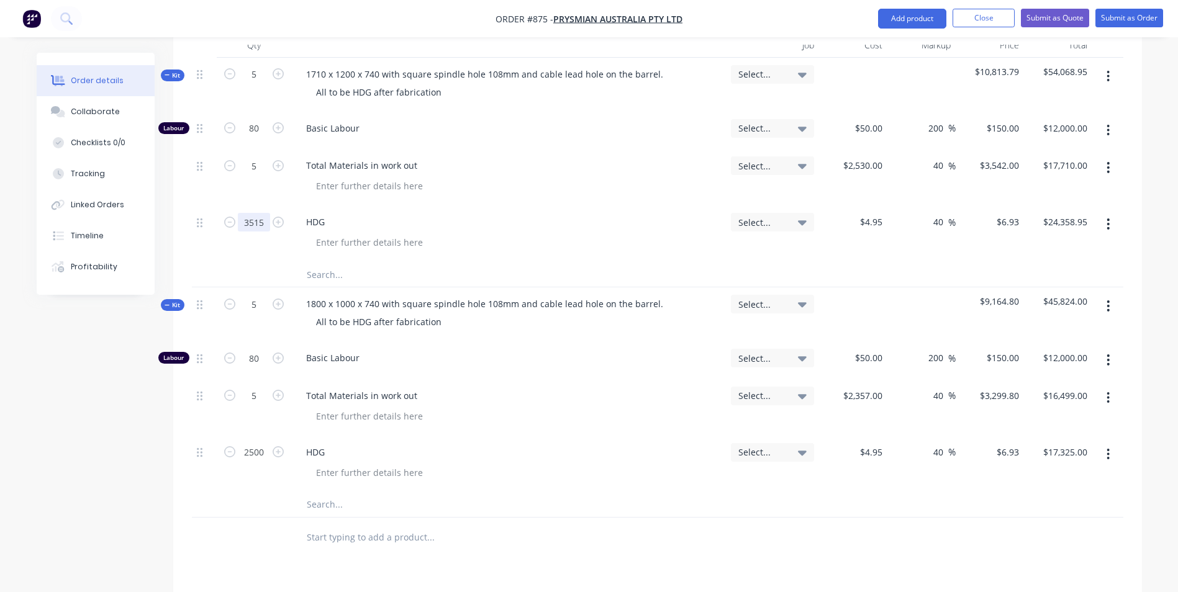
click at [258, 138] on input "3515" at bounding box center [254, 128] width 32 height 19
type input "2500"
type input "$17,325.00"
click at [558, 233] on div at bounding box center [513, 242] width 415 height 18
click at [255, 138] on input "2500" at bounding box center [254, 128] width 32 height 19
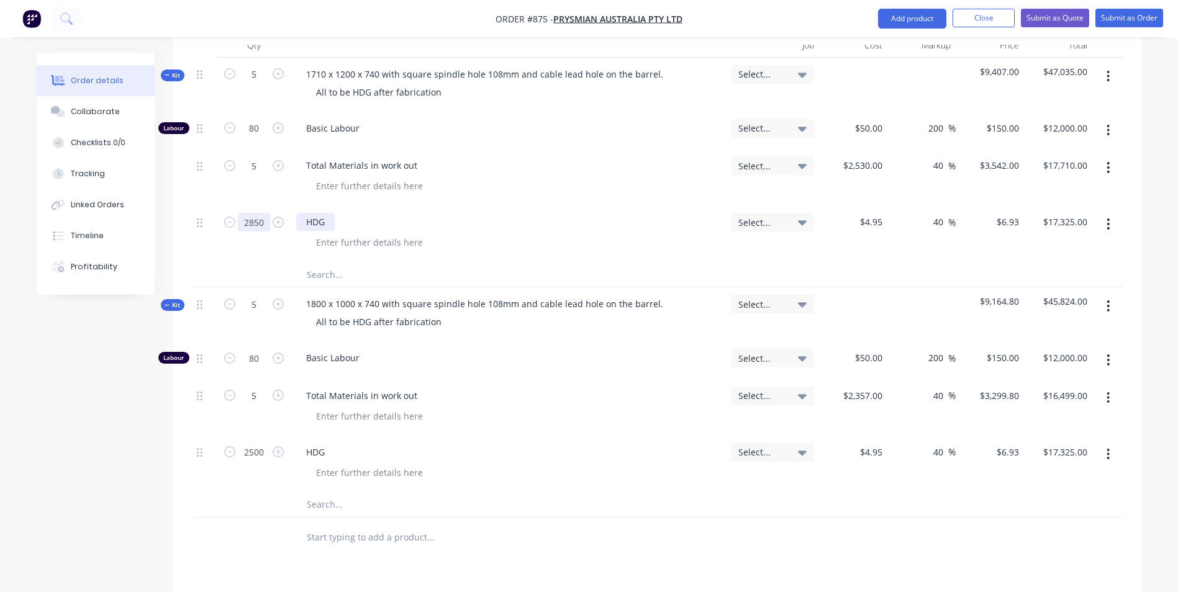
type input "2850"
type input "$19,750.50"
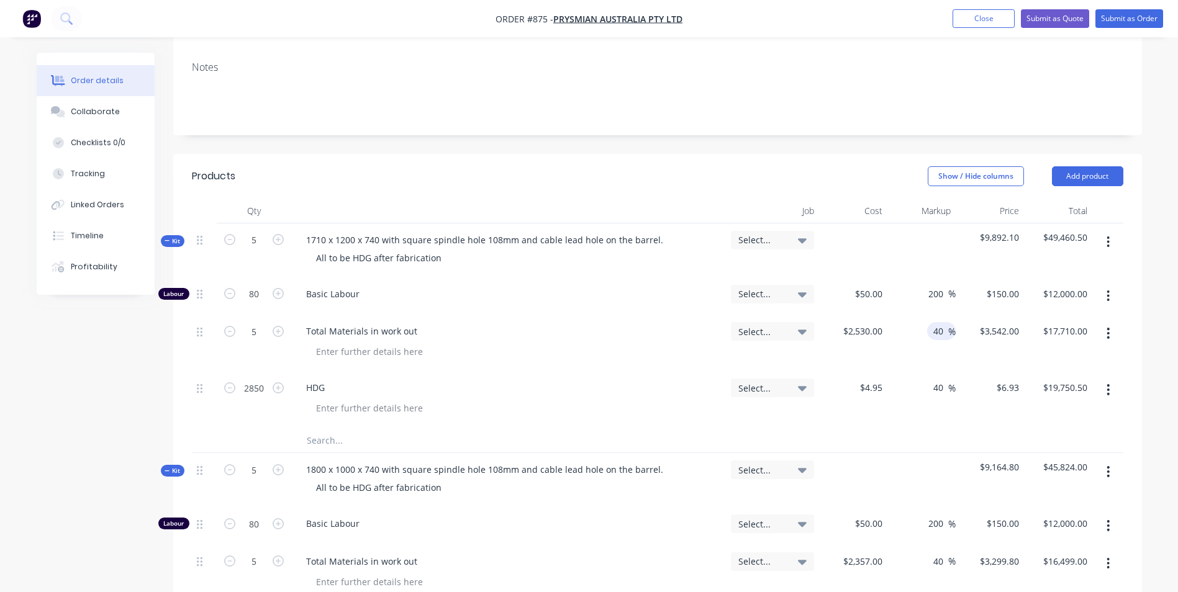
scroll to position [270, 0]
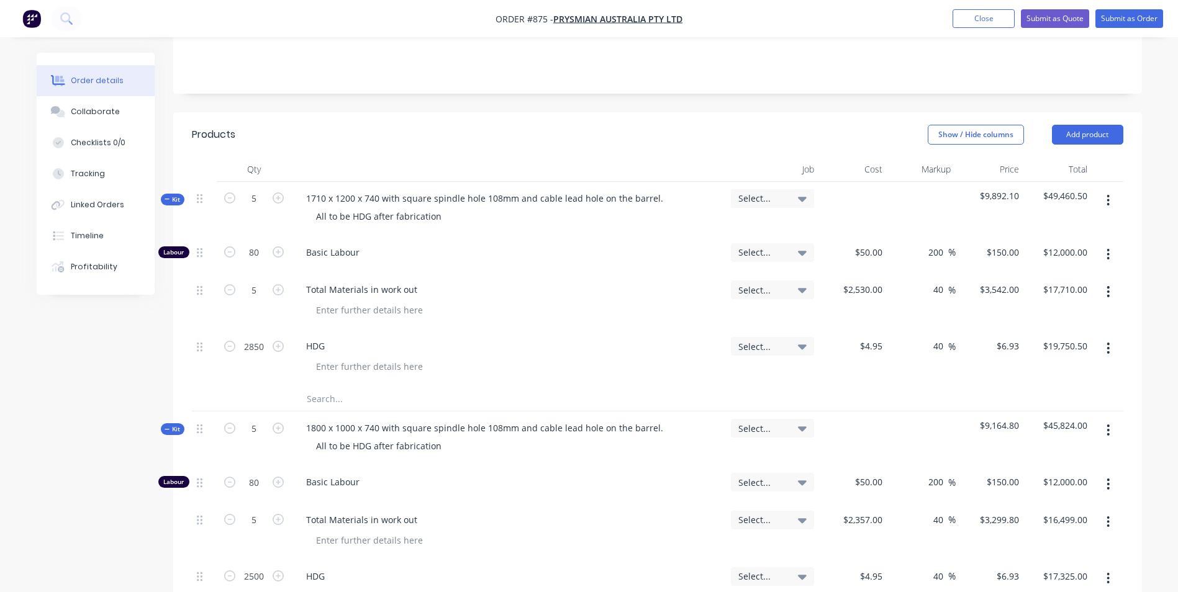
click at [1065, 5] on nav "Order #875 - Prysmian Australia Pty Ltd Add product Close Submit as Quote Submi…" at bounding box center [589, 18] width 1178 height 37
click at [1044, 17] on button "Submit as Quote" at bounding box center [1055, 18] width 68 height 19
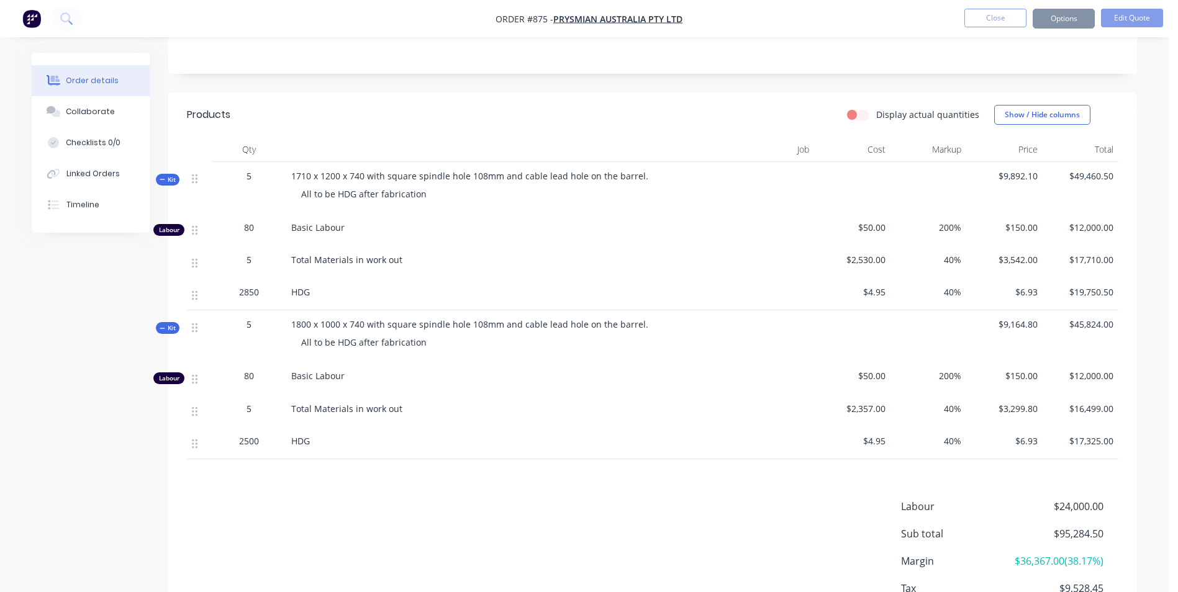
scroll to position [0, 0]
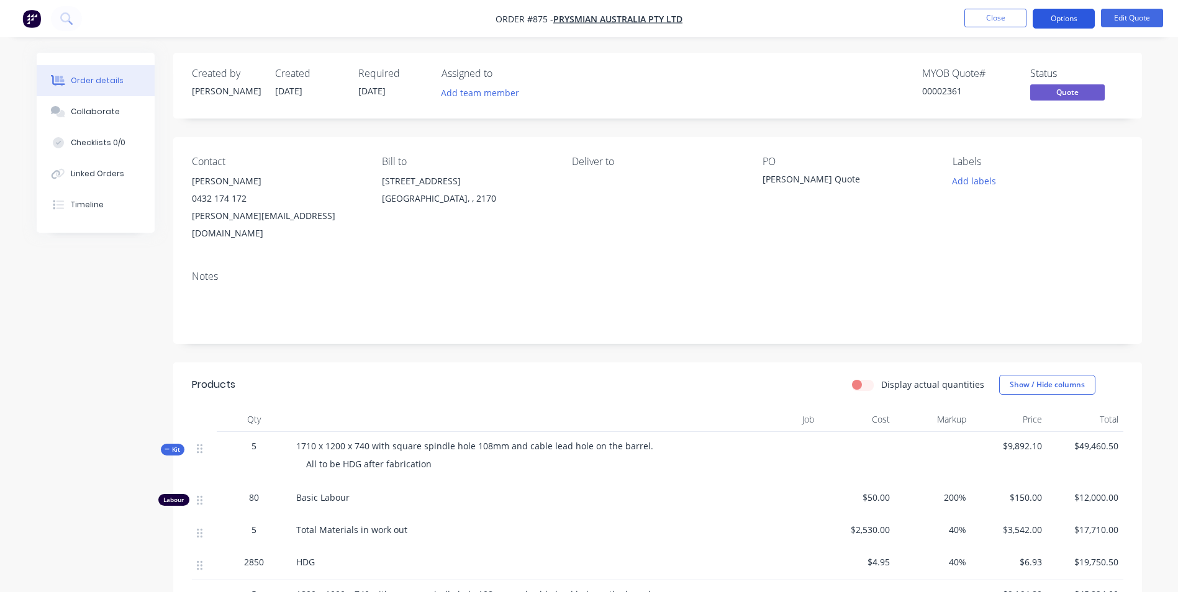
click at [1075, 11] on button "Options" at bounding box center [1063, 19] width 62 height 20
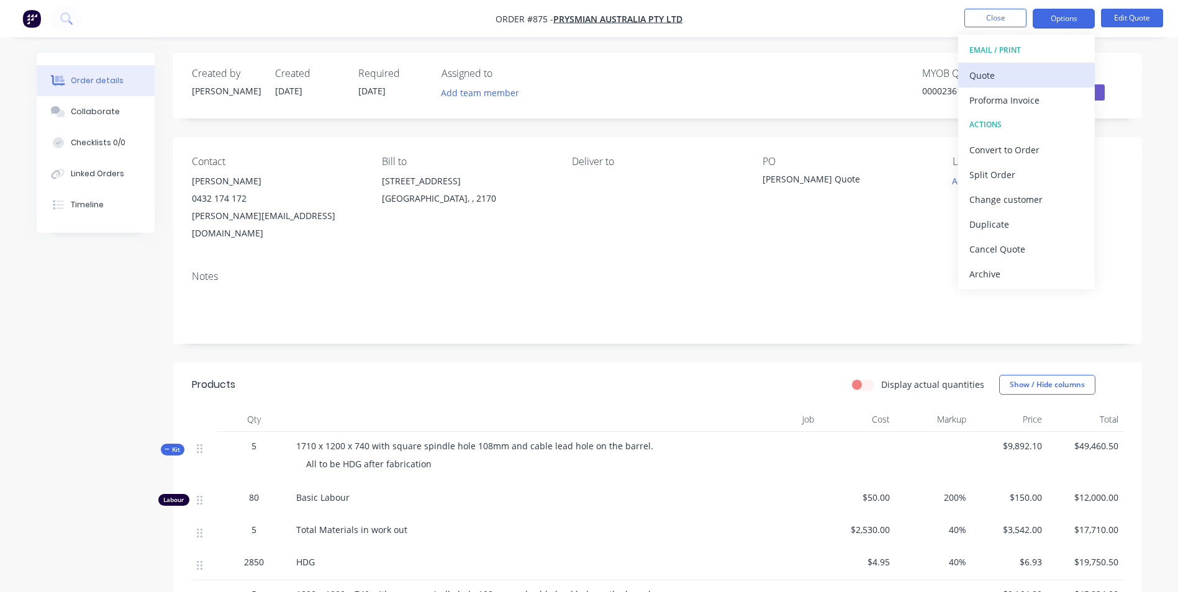
click at [992, 66] on div "Quote" at bounding box center [1026, 75] width 114 height 18
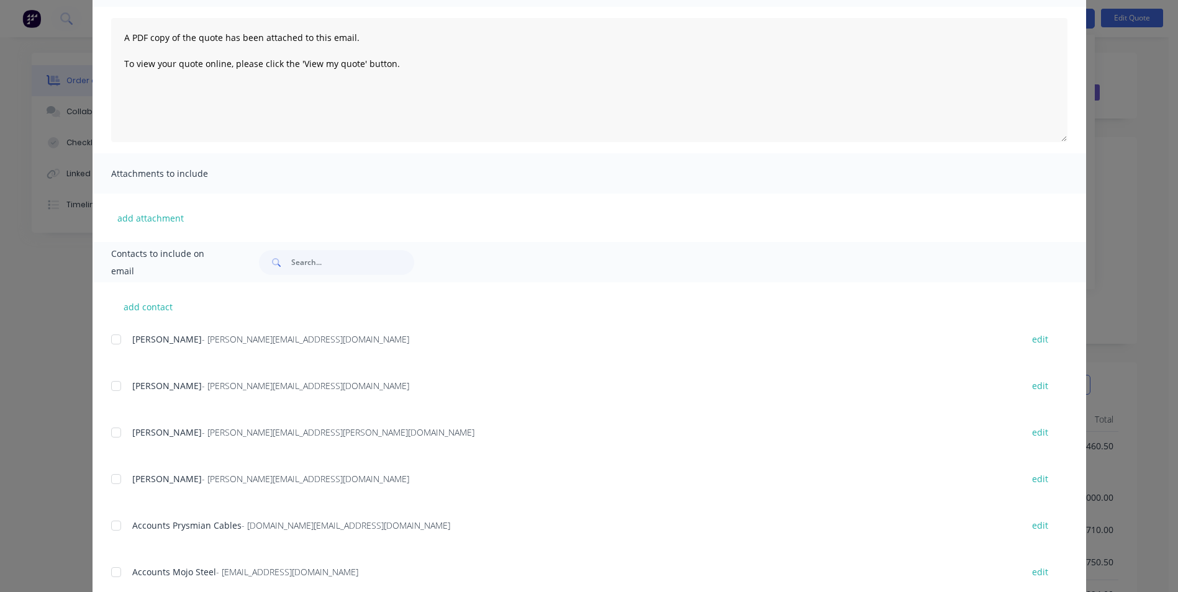
scroll to position [124, 0]
click at [109, 389] on div at bounding box center [116, 385] width 25 height 25
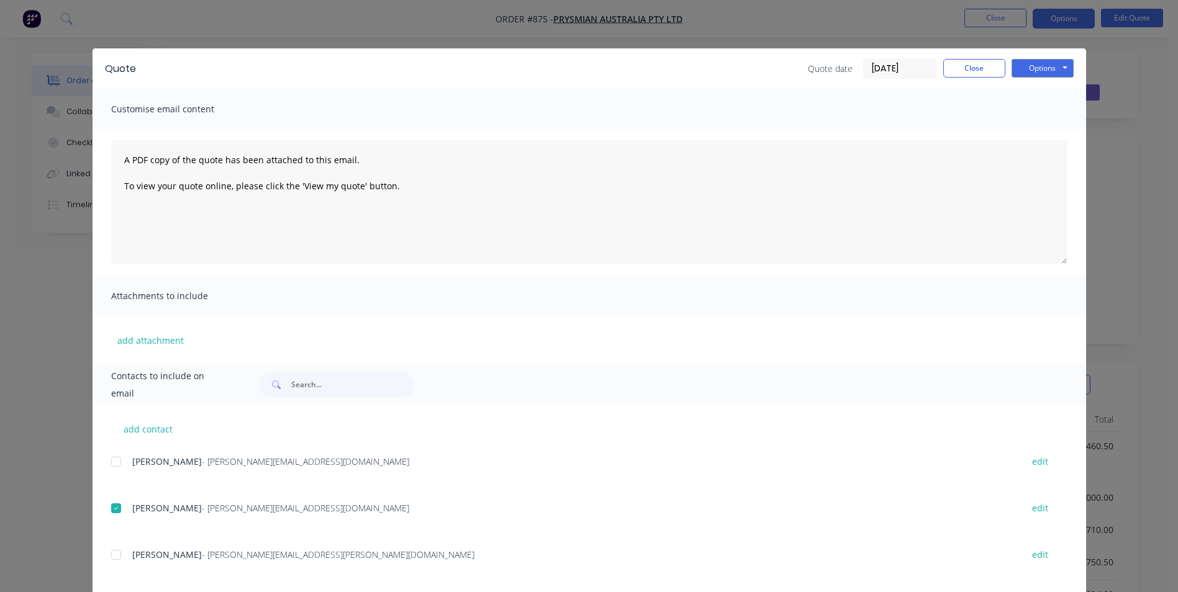
scroll to position [0, 0]
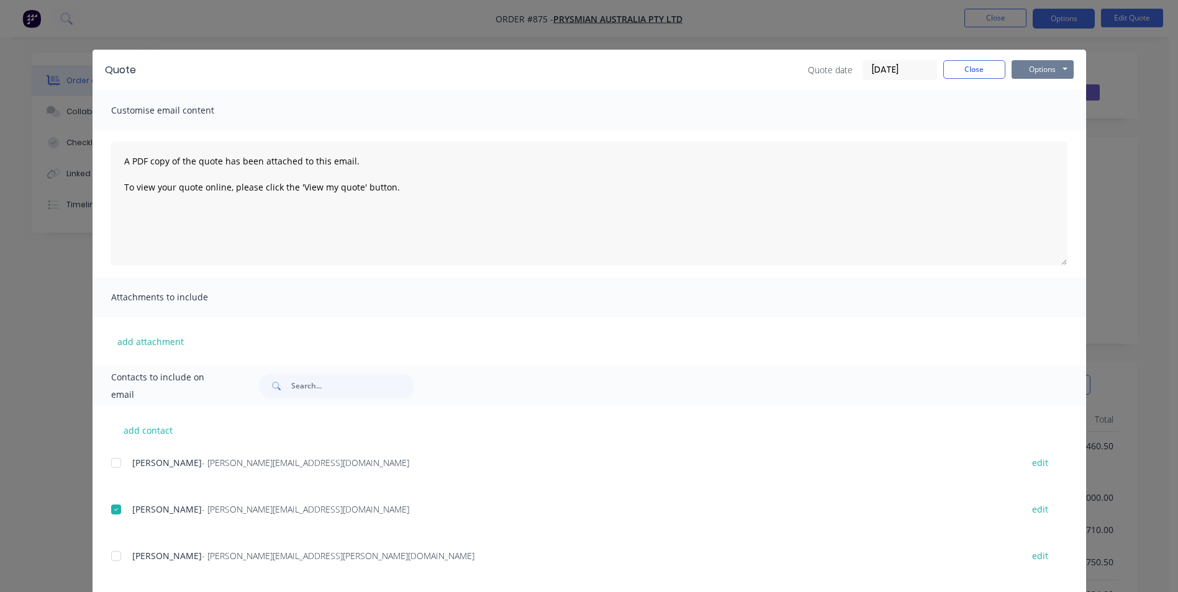
click at [1030, 60] on button "Options" at bounding box center [1042, 69] width 62 height 19
click at [1044, 125] on button "Email" at bounding box center [1050, 132] width 79 height 20
